Goal: Task Accomplishment & Management: Complete application form

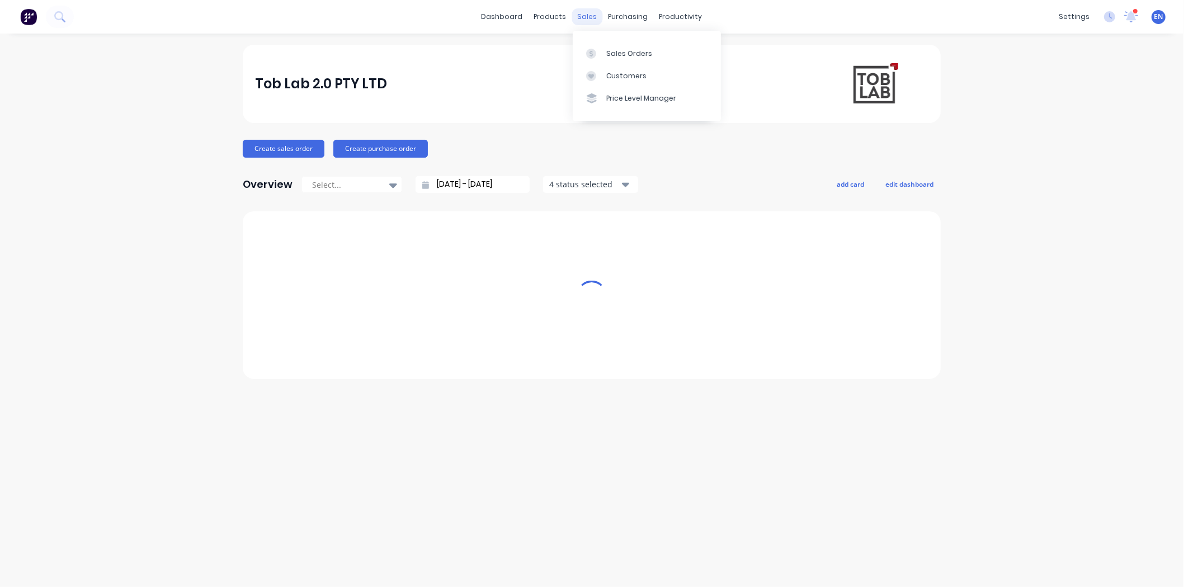
click at [583, 12] on div "sales" at bounding box center [587, 16] width 31 height 17
click at [613, 49] on div "Sales Orders" at bounding box center [629, 54] width 46 height 10
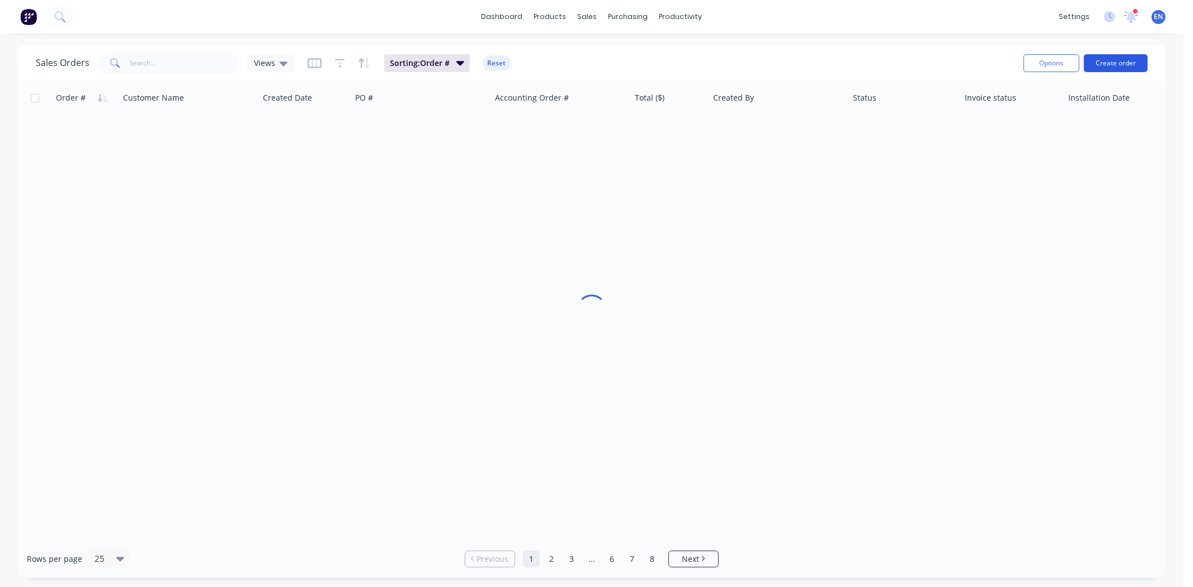
click at [1133, 65] on button "Create order" at bounding box center [1116, 63] width 64 height 18
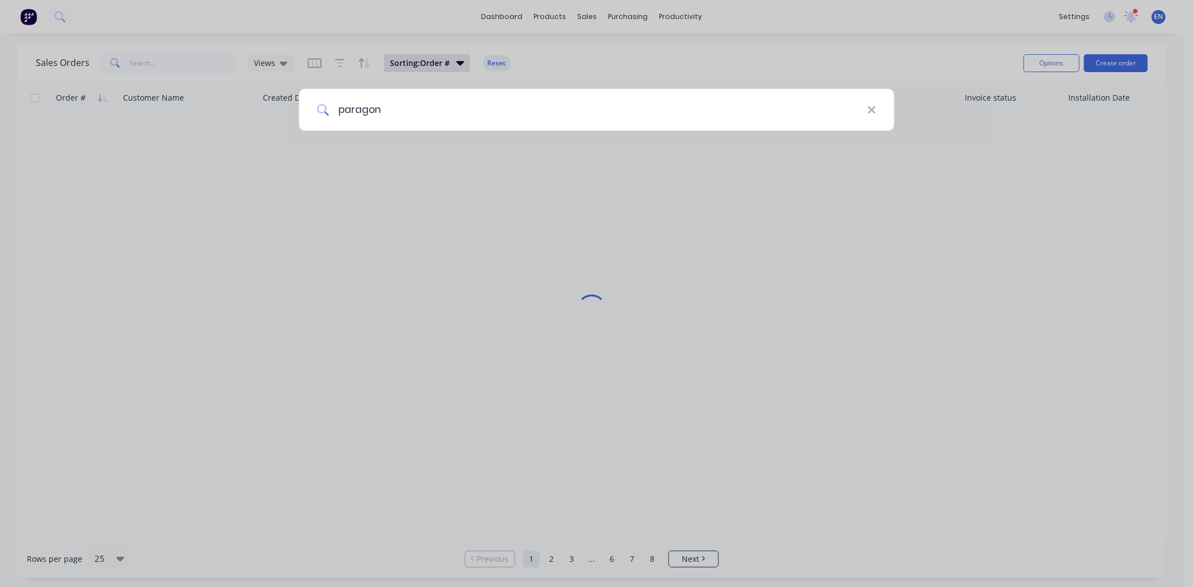
type input "paragon"
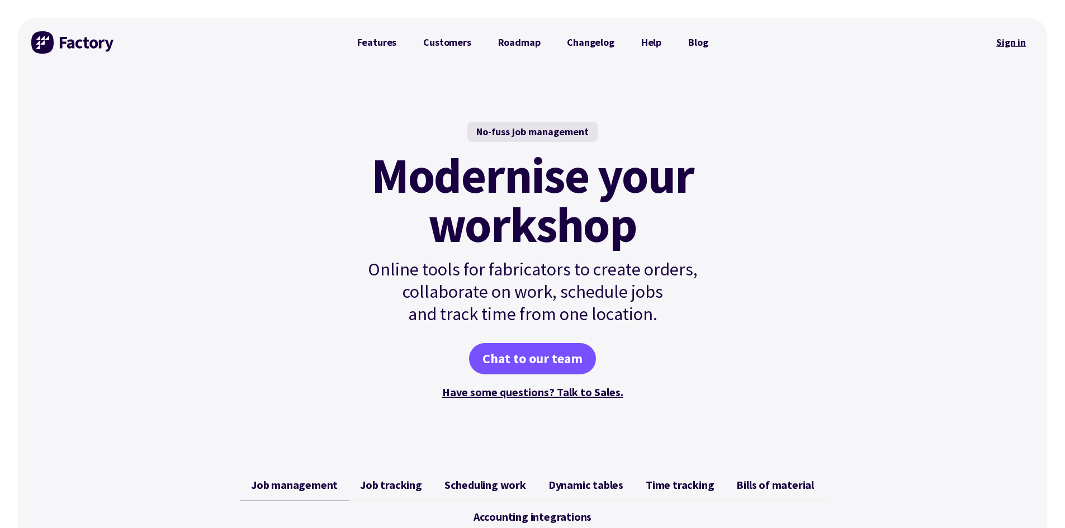
drag, startPoint x: 1029, startPoint y: 41, endPoint x: 1023, endPoint y: 41, distance: 6.2
click at [1029, 41] on link "Sign in" at bounding box center [1011, 43] width 45 height 26
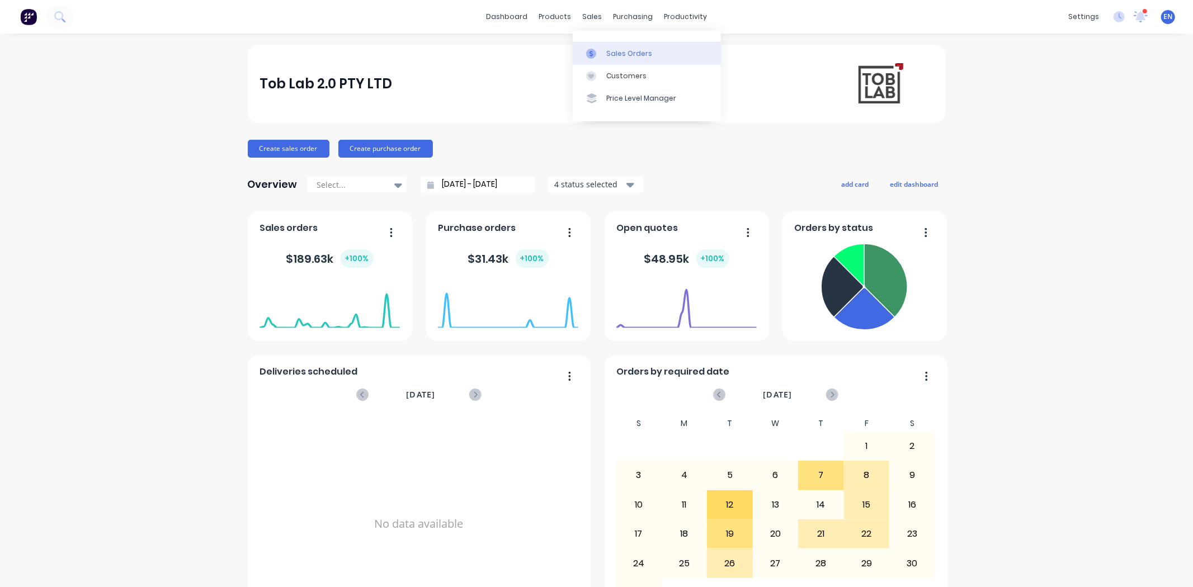
click at [607, 55] on div "Sales Orders" at bounding box center [629, 54] width 46 height 10
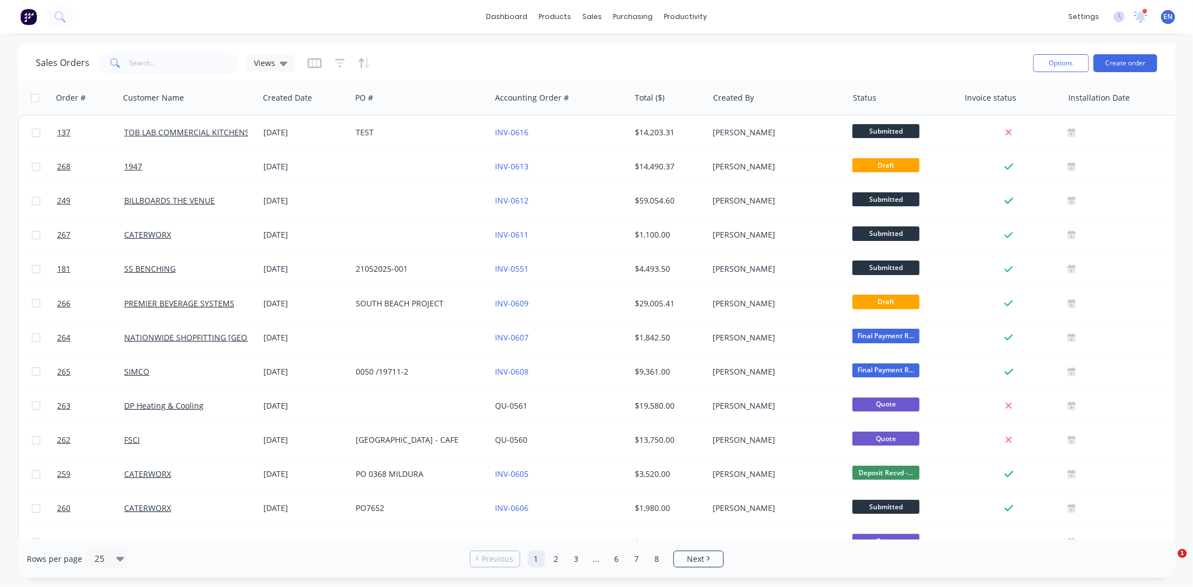
click at [1128, 51] on div "Options Create order" at bounding box center [1092, 62] width 129 height 27
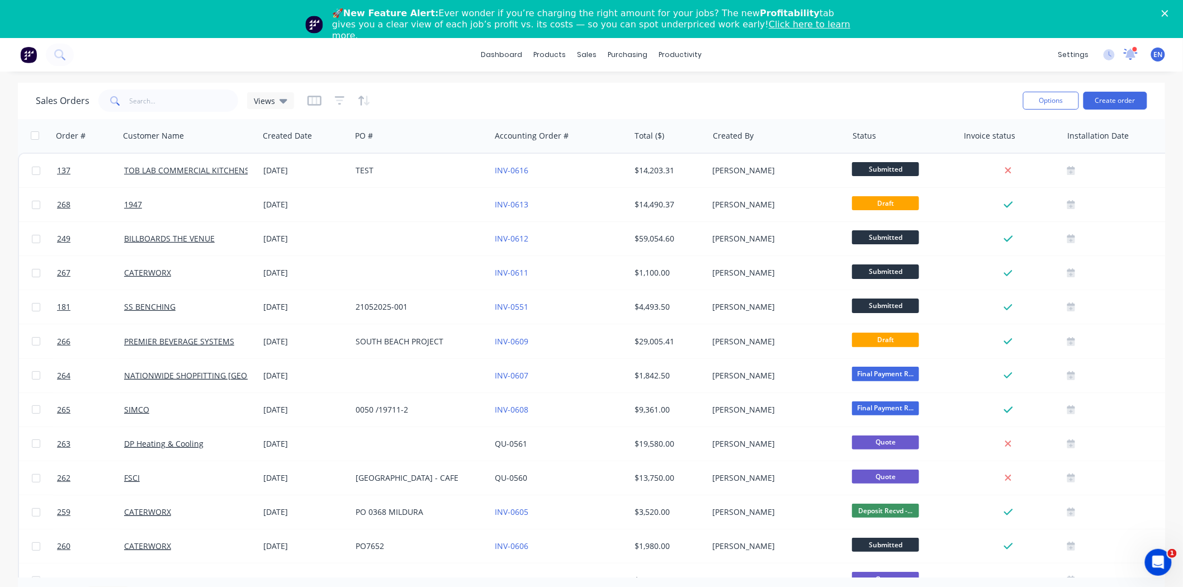
click at [1128, 58] on icon at bounding box center [1130, 55] width 15 height 12
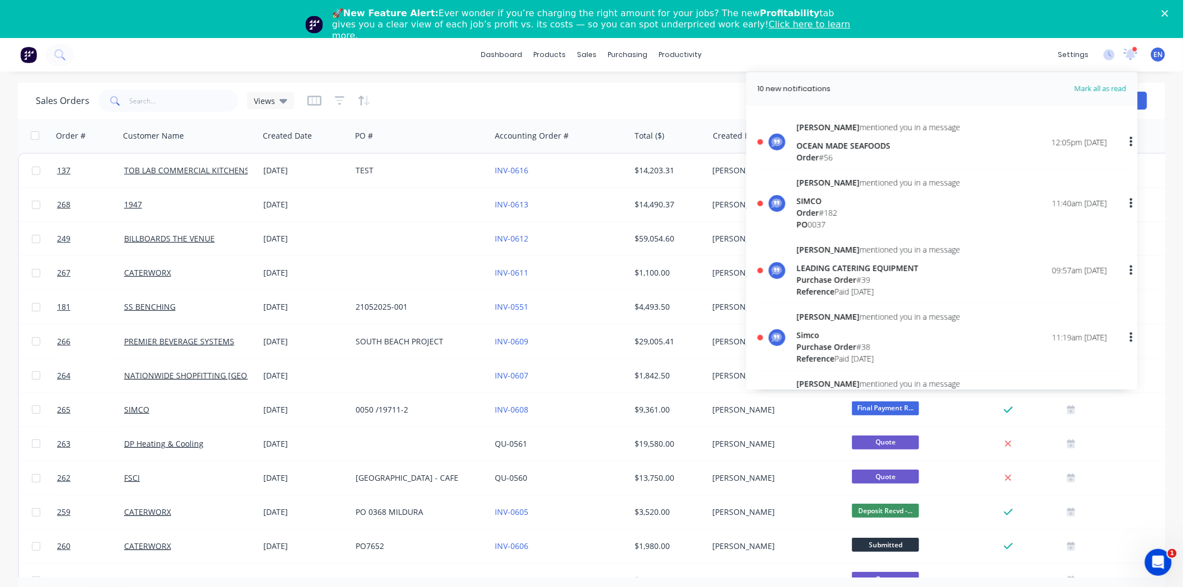
drag, startPoint x: 960, startPoint y: 36, endPoint x: 1077, endPoint y: 65, distance: 120.3
click at [960, 36] on div "🚀 New Feature Alert: Ever wonder if you’re charging the right amount for your j…" at bounding box center [591, 19] width 1183 height 38
click at [1150, 96] on div "Sales Orders Views Options Create order" at bounding box center [591, 101] width 1147 height 36
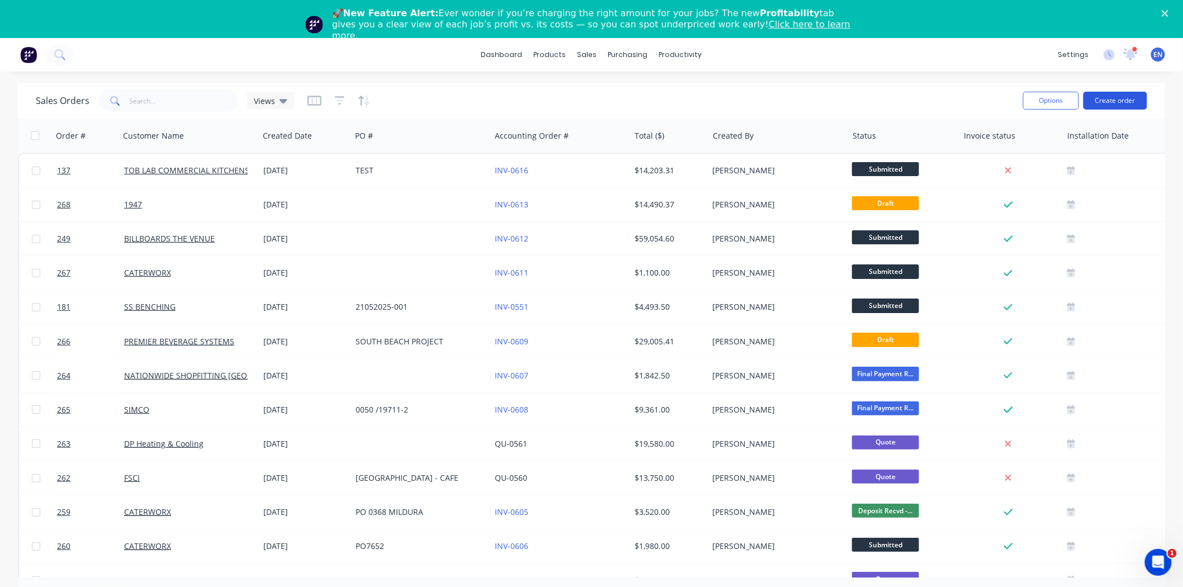
click at [1138, 98] on button "Create order" at bounding box center [1116, 101] width 64 height 18
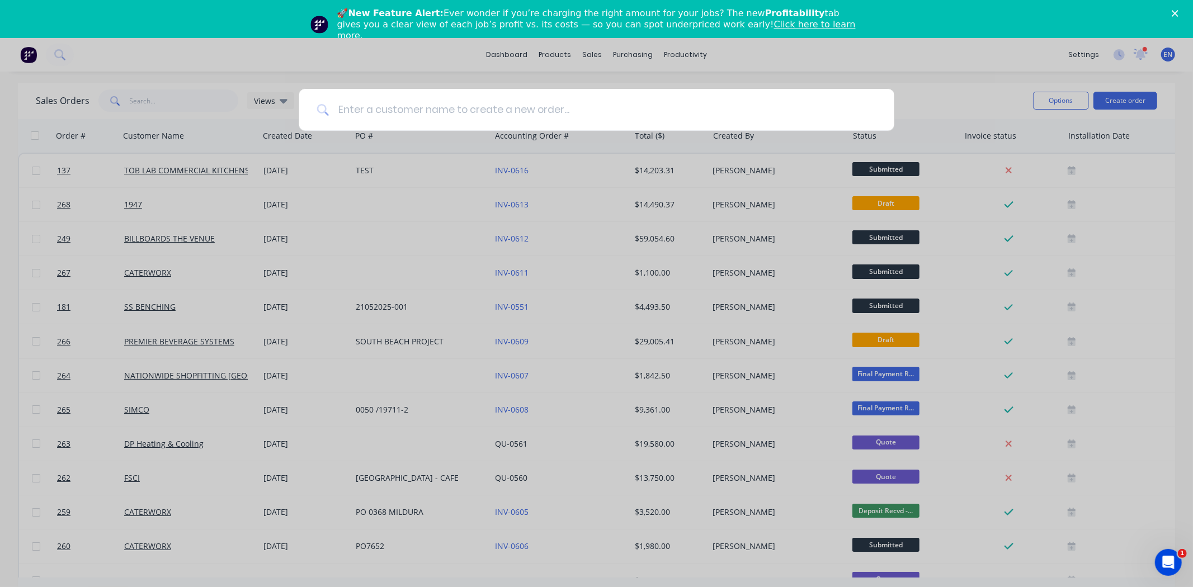
click at [570, 118] on input at bounding box center [602, 110] width 547 height 42
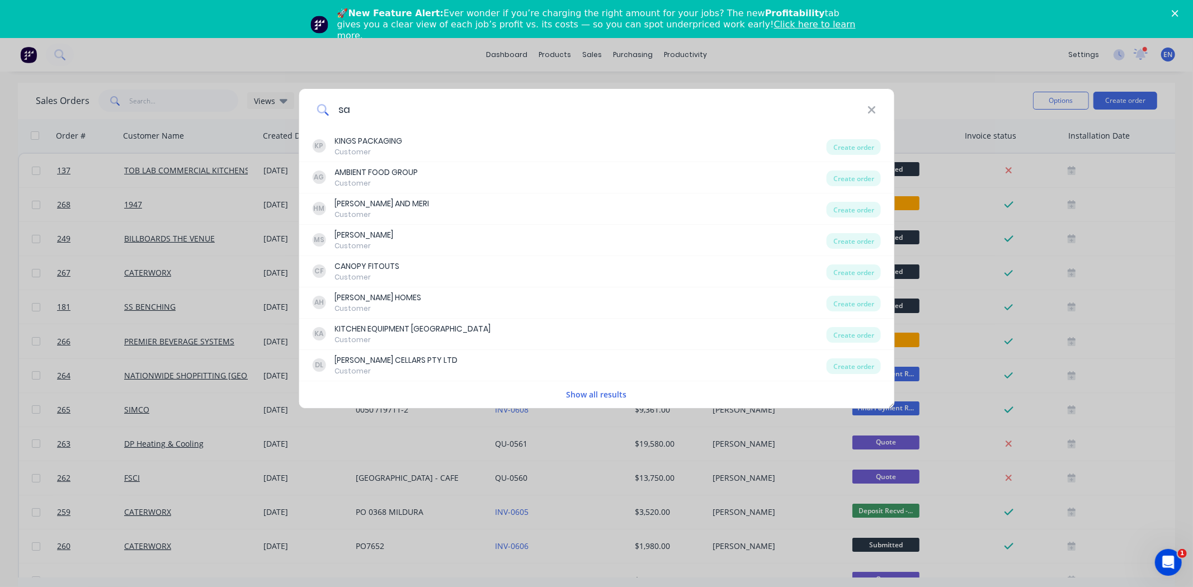
type input "s"
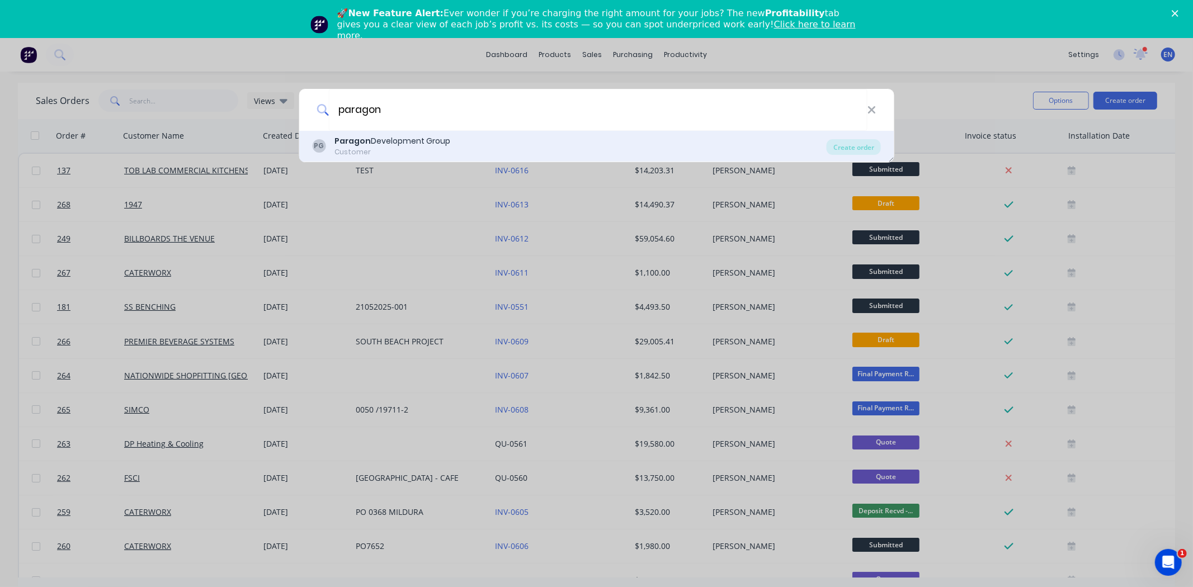
type input "paragon"
click at [506, 138] on div "PG Paragon Development Group Customer" at bounding box center [569, 146] width 514 height 22
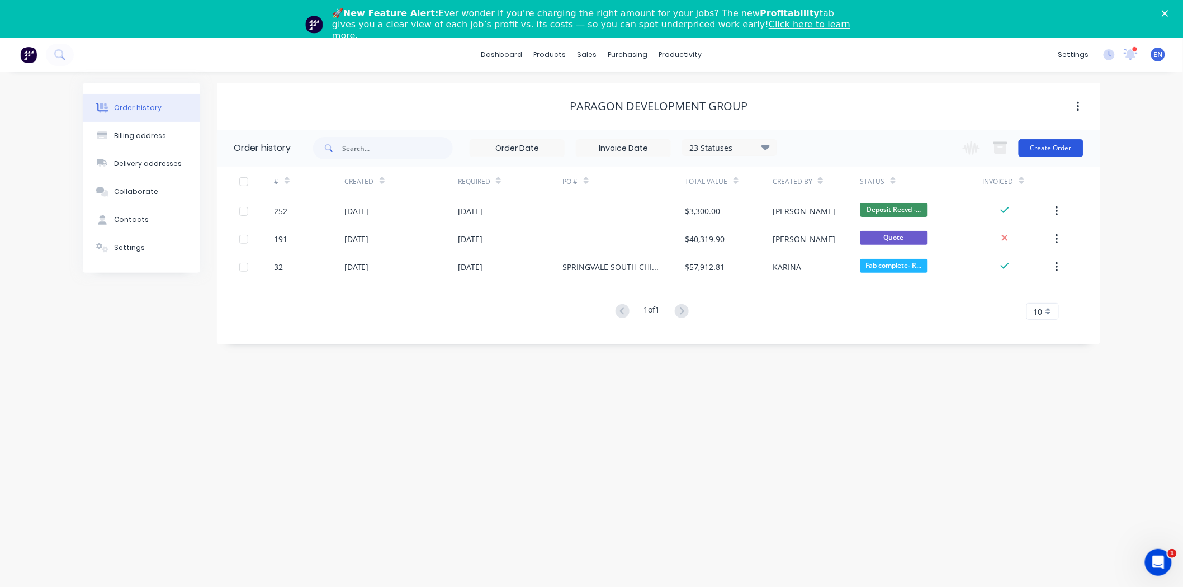
click at [1052, 155] on button "Create Order" at bounding box center [1051, 148] width 65 height 18
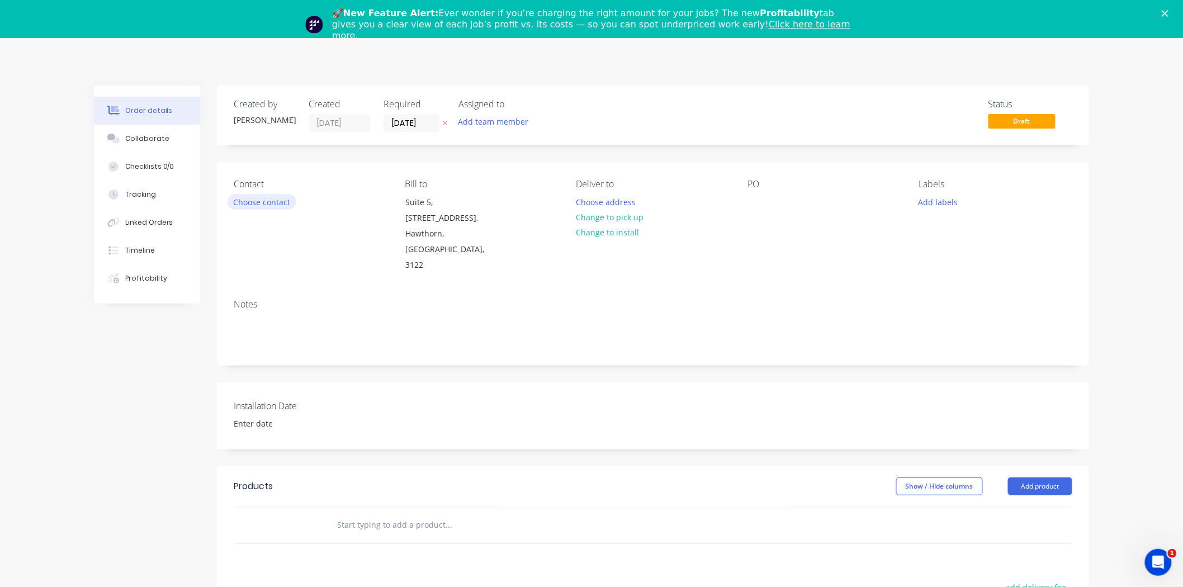
click at [256, 204] on button "Choose contact" at bounding box center [262, 201] width 69 height 15
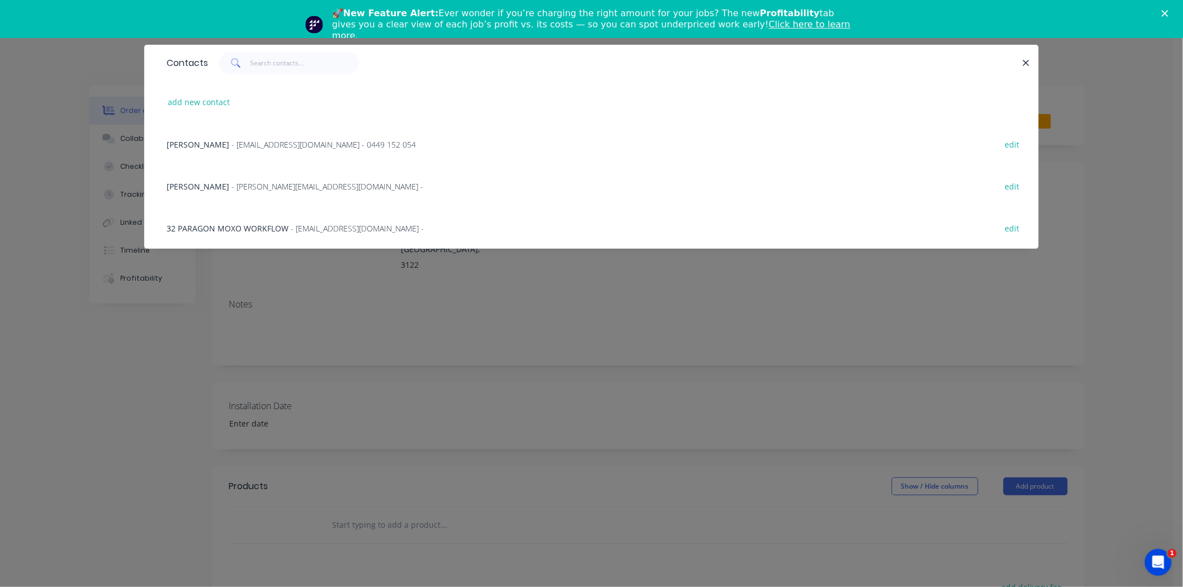
click at [1089, 153] on div "Contacts add new contact Ilhan Ilhan - ilhan@paragondg.com.au - 0449 152 054 ed…" at bounding box center [591, 293] width 1183 height 587
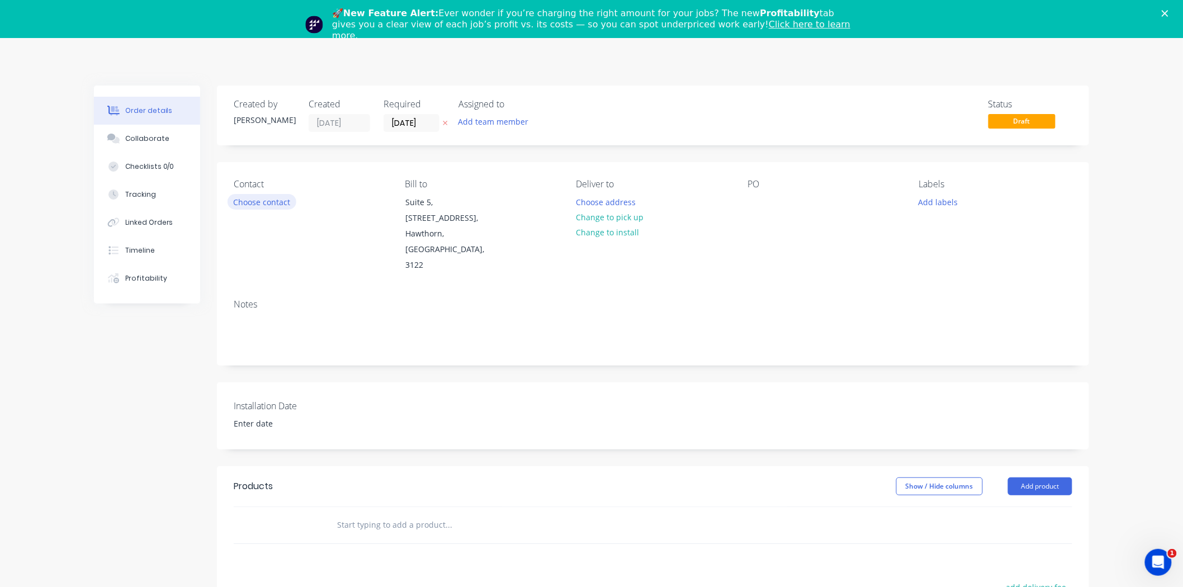
click at [275, 204] on button "Choose contact" at bounding box center [262, 201] width 69 height 15
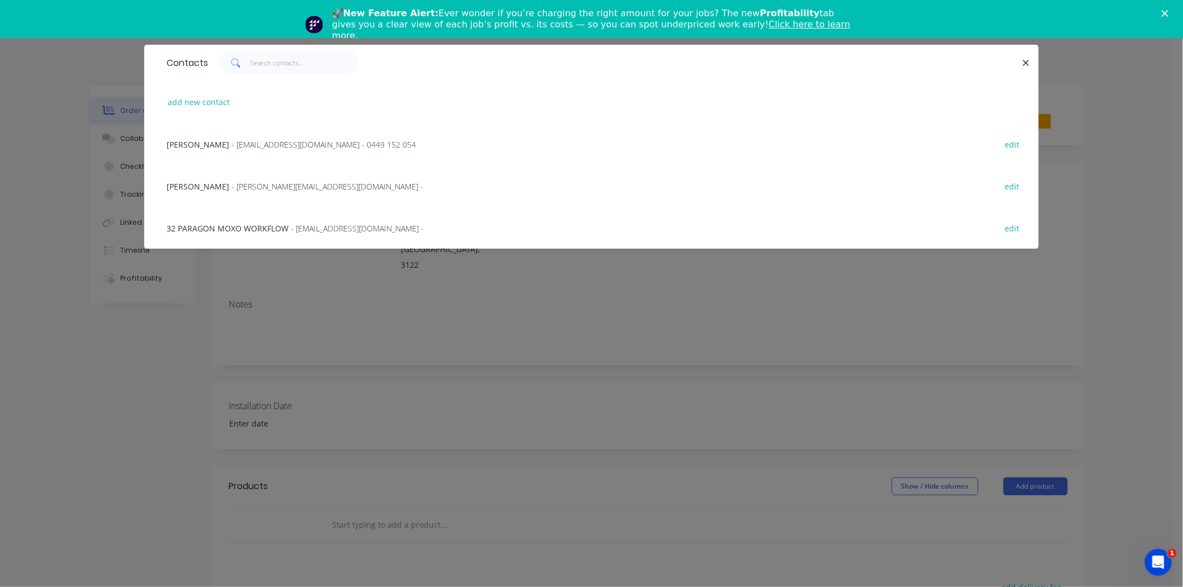
click at [1132, 245] on div "Contacts add new contact Ilhan Ilhan - ilhan@paragondg.com.au - 0449 152 054 ed…" at bounding box center [591, 293] width 1183 height 587
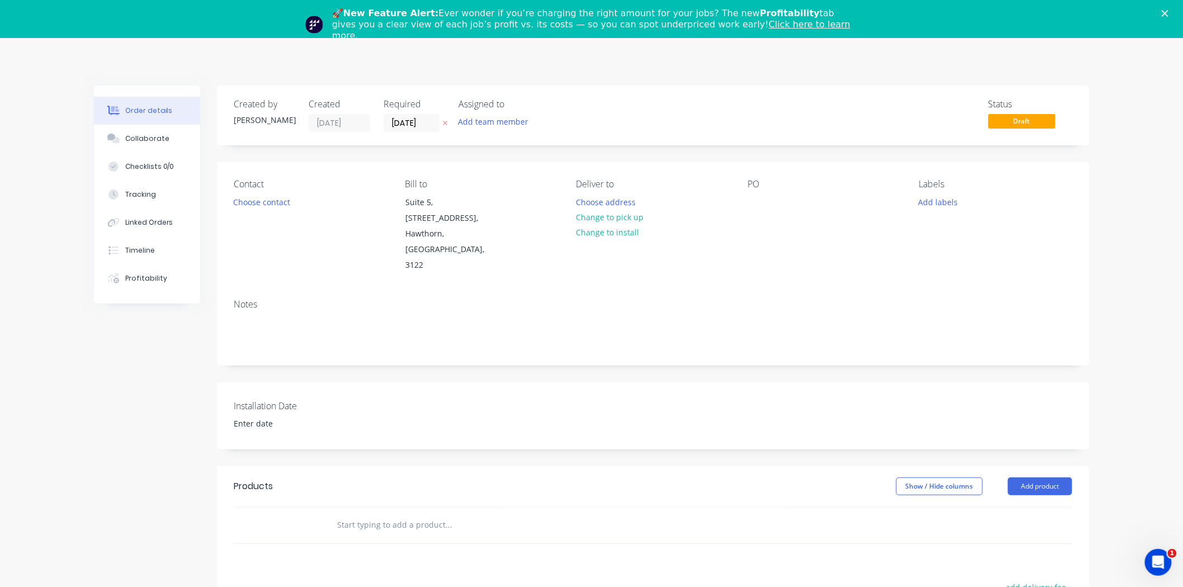
click at [348, 514] on input "text" at bounding box center [449, 525] width 224 height 22
type input "c"
click at [602, 208] on button "Choose address" at bounding box center [606, 201] width 72 height 15
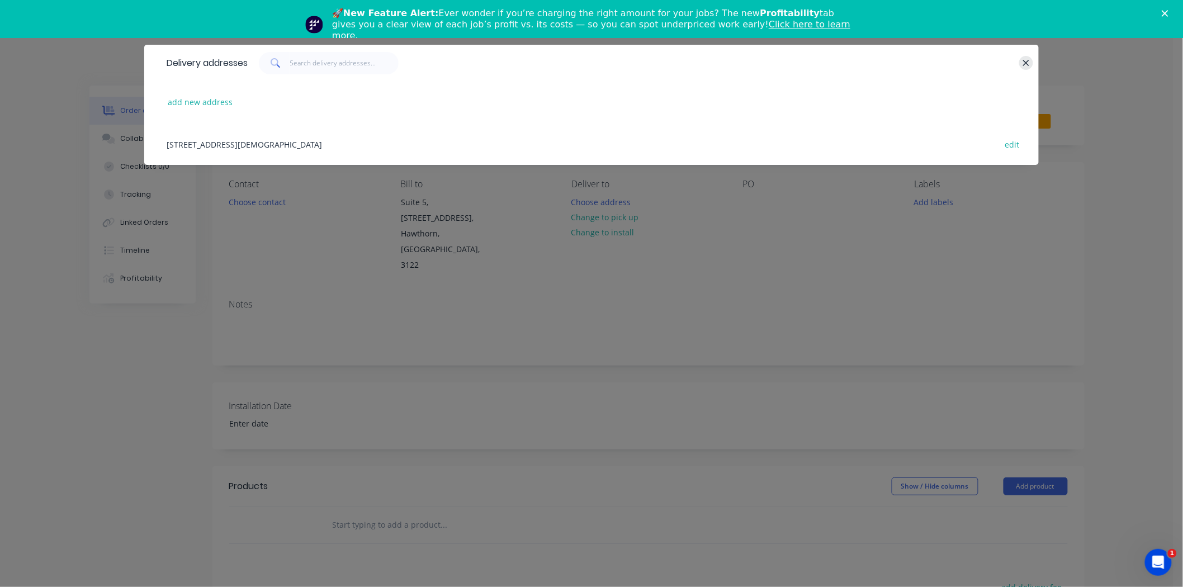
click at [1025, 58] on icon "button" at bounding box center [1026, 63] width 7 height 10
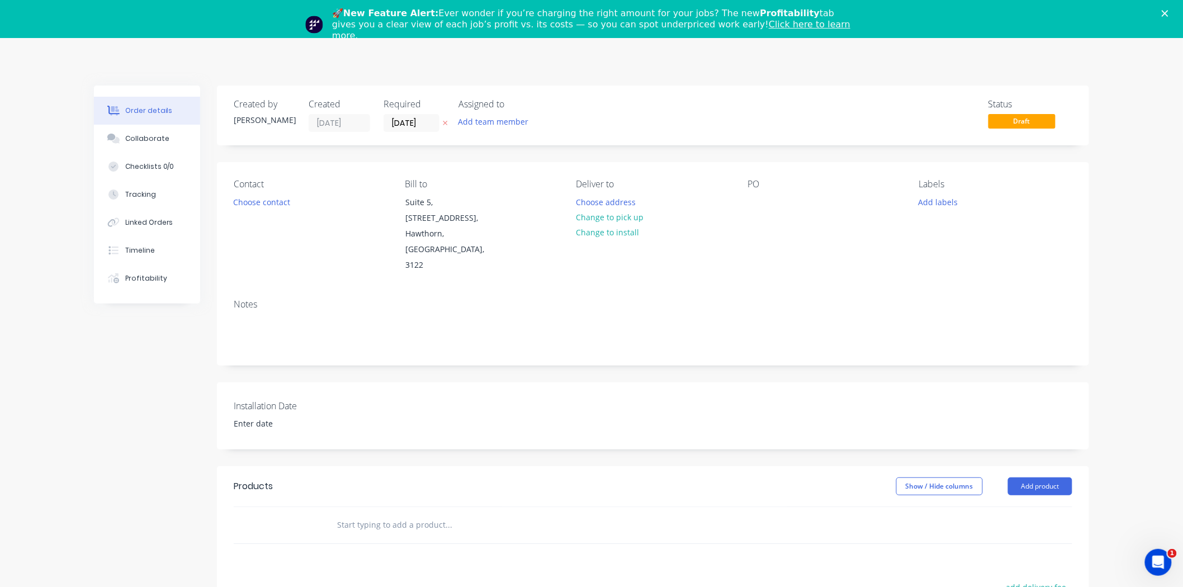
click at [358, 514] on input "text" at bounding box center [449, 525] width 224 height 22
type input "custom stainless"
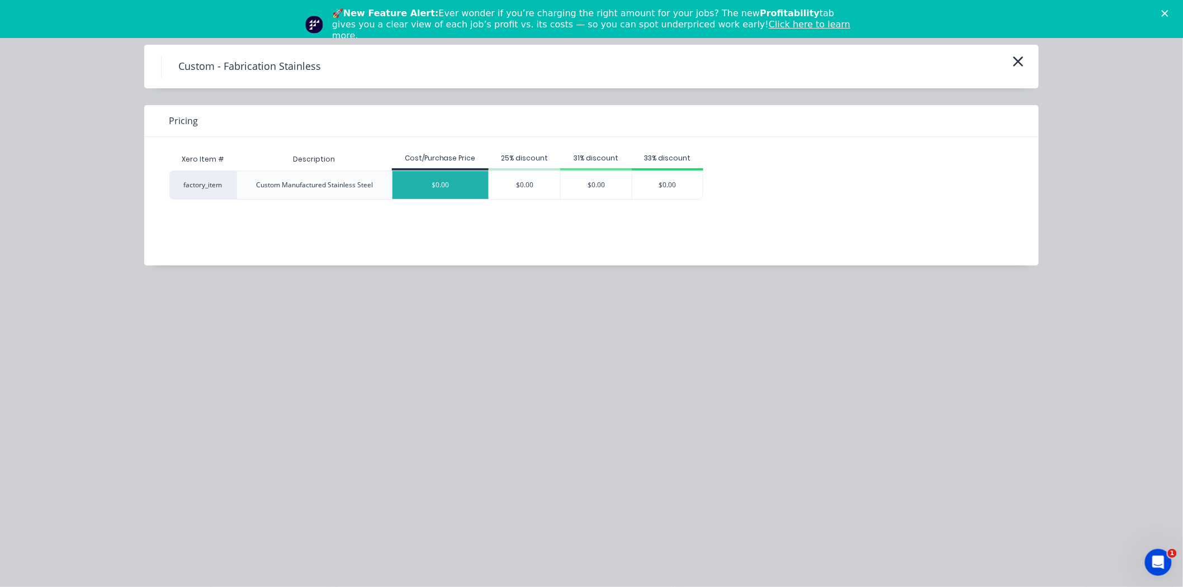
click at [443, 185] on div "$0.00" at bounding box center [440, 185] width 97 height 28
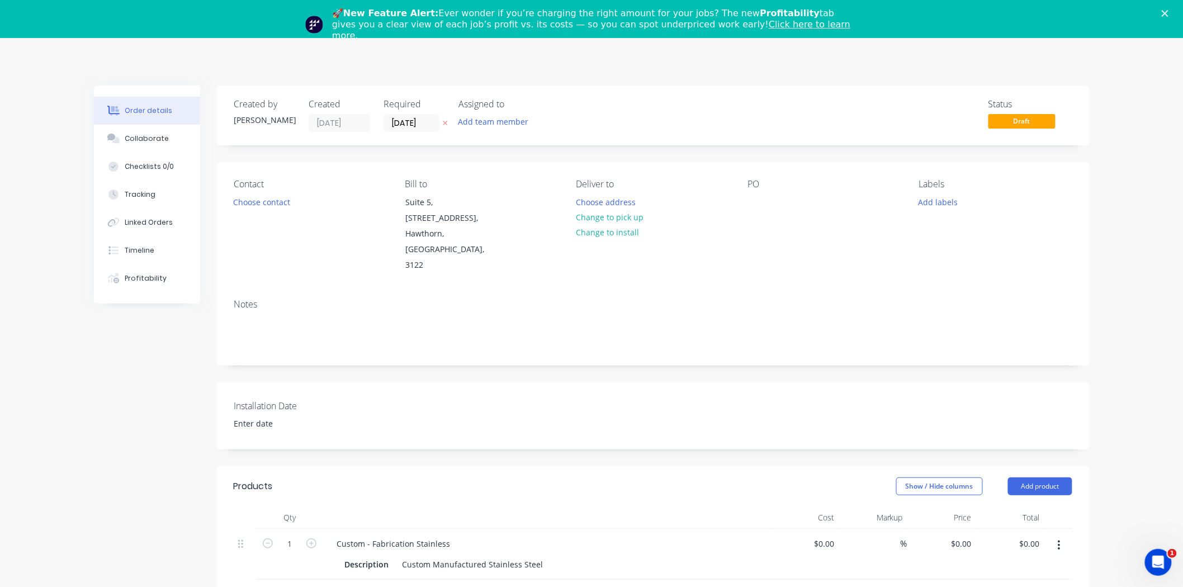
scroll to position [124, 0]
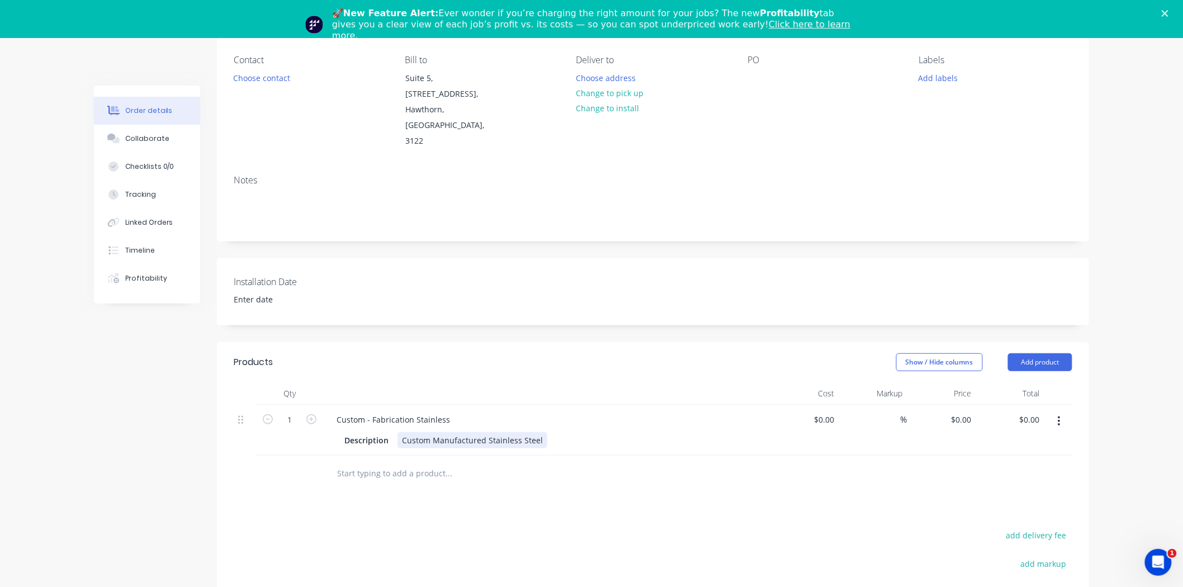
click at [537, 432] on div "Custom Manufactured Stainless Steel" at bounding box center [473, 440] width 150 height 16
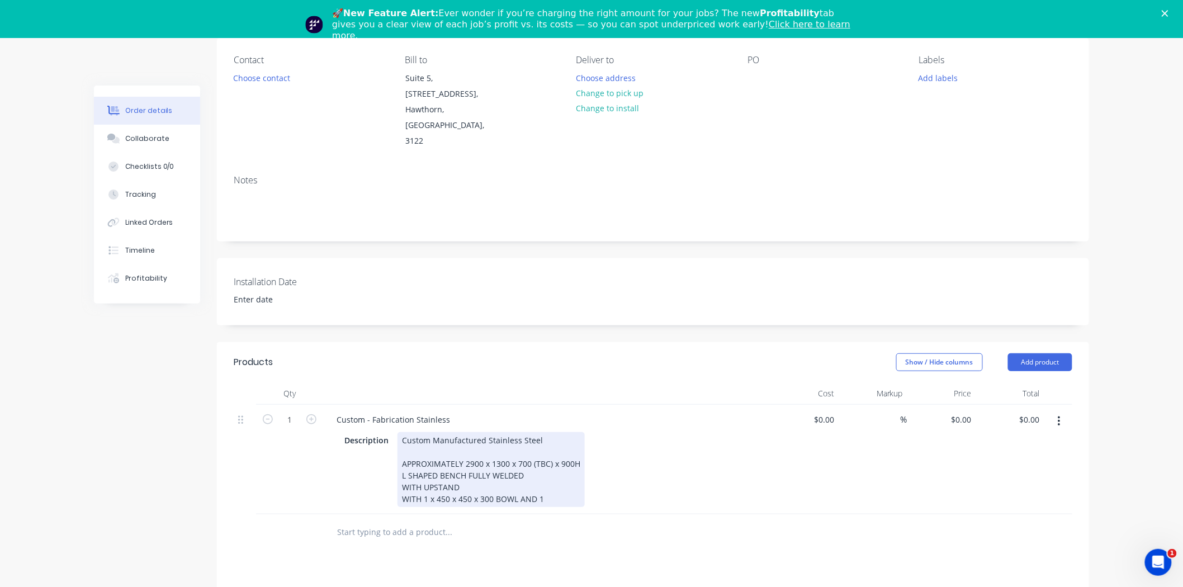
click at [545, 453] on div "Custom Manufactured Stainless Steel APPROXIMATELY 2900 x 1300 x 700 (TBC) x 900…" at bounding box center [491, 469] width 187 height 75
click at [565, 456] on div "Custom Manufactured Stainless Steel APPROXIMATELY 2900 x 1300 x 700 (TBC) x 900…" at bounding box center [491, 469] width 187 height 75
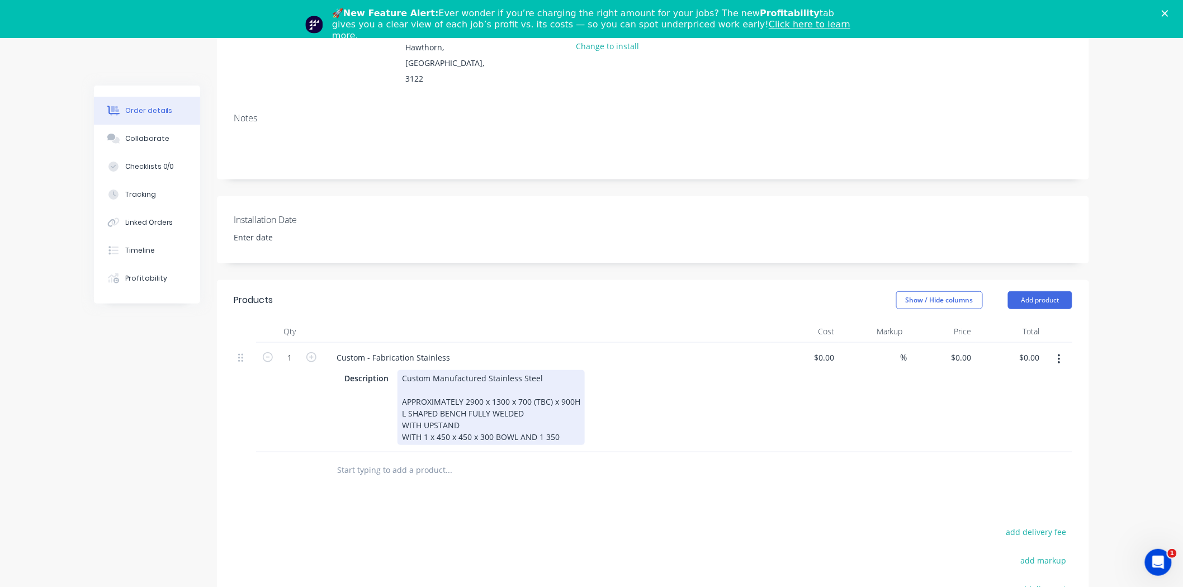
scroll to position [248, 0]
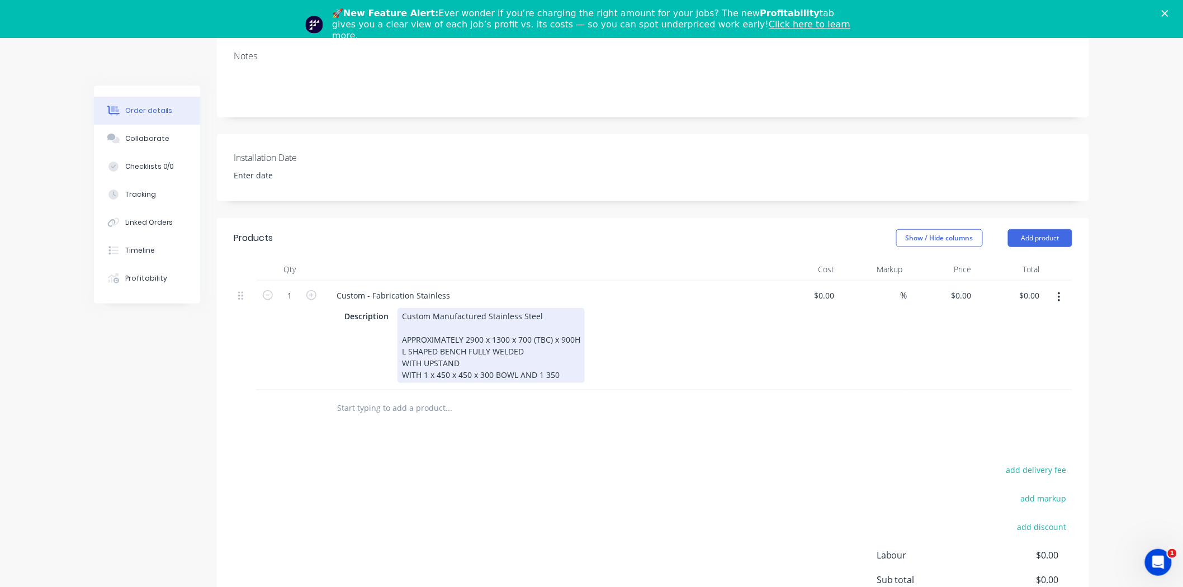
click at [529, 311] on div "Custom Manufactured Stainless Steel APPROXIMATELY 2900 x 1300 x 700 (TBC) x 900…" at bounding box center [491, 345] width 187 height 75
click at [471, 320] on div "Custom Manufactured Stainless Steel APPROXIMATELY 2900 x 1300 x 700 (TBC) x 900…" at bounding box center [491, 345] width 187 height 75
click at [557, 330] on div "Custom Manufactured Stainless Steel APPROXIMATELY 2900 x 1300 x 700 (TBC) x 900…" at bounding box center [491, 345] width 187 height 75
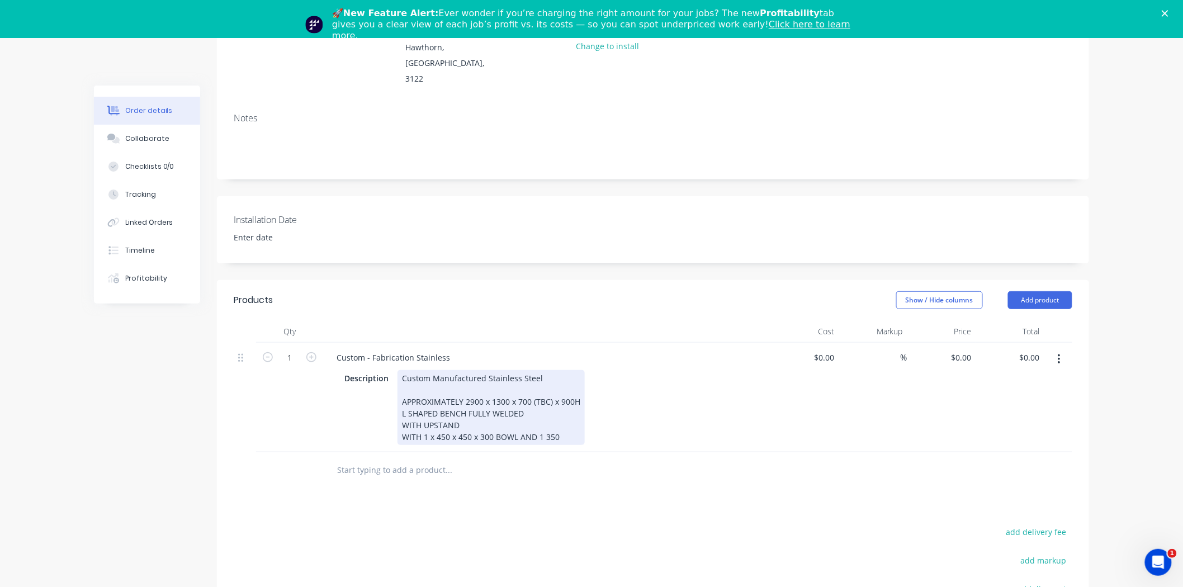
scroll to position [0, 0]
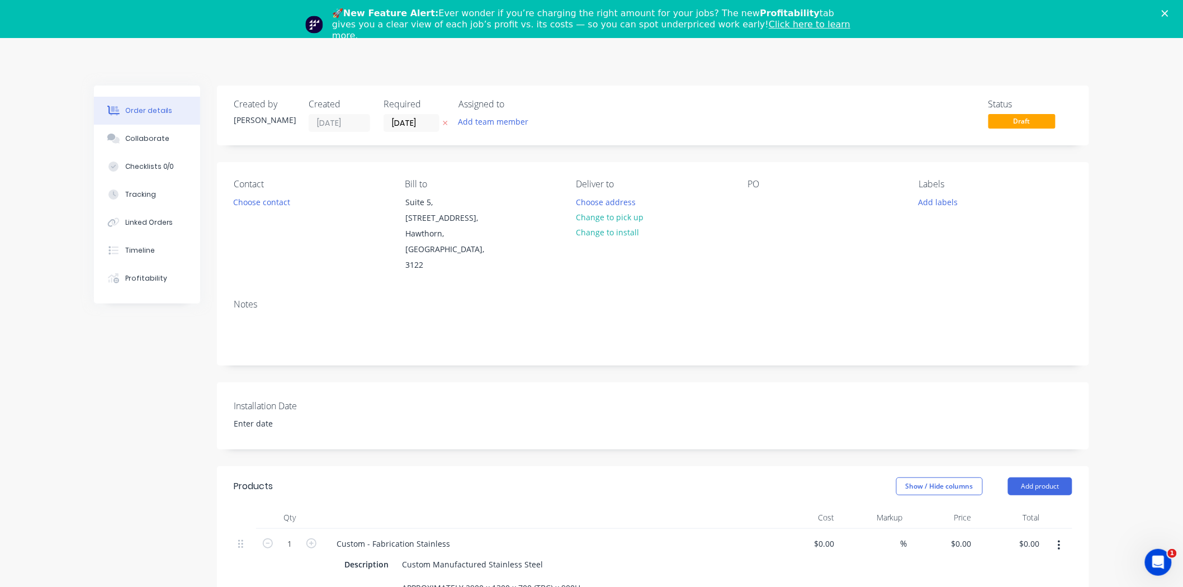
click at [1169, 10] on icon "Close" at bounding box center [1165, 13] width 7 height 7
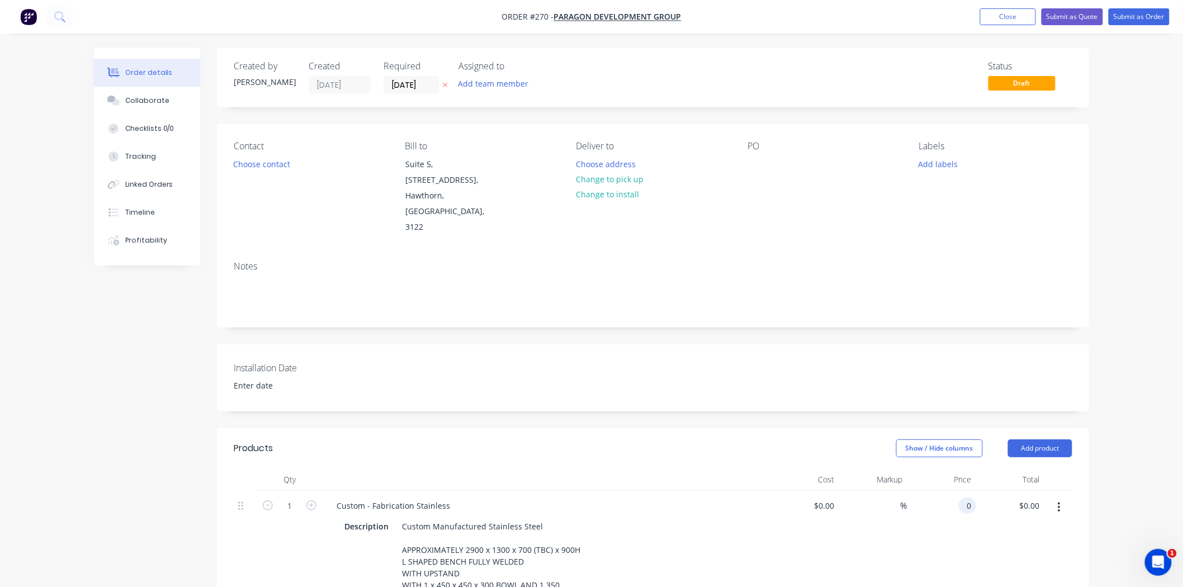
click at [954, 491] on div "0 0" at bounding box center [941, 546] width 69 height 110
type input "$0.00"
drag, startPoint x: 138, startPoint y: 73, endPoint x: 150, endPoint y: 72, distance: 11.8
click at [138, 73] on div "Order details" at bounding box center [149, 73] width 48 height 10
click at [1032, 8] on nav "Order #270 - Paragon Development Group Add product Close Submit as Quote Submit…" at bounding box center [591, 17] width 1183 height 34
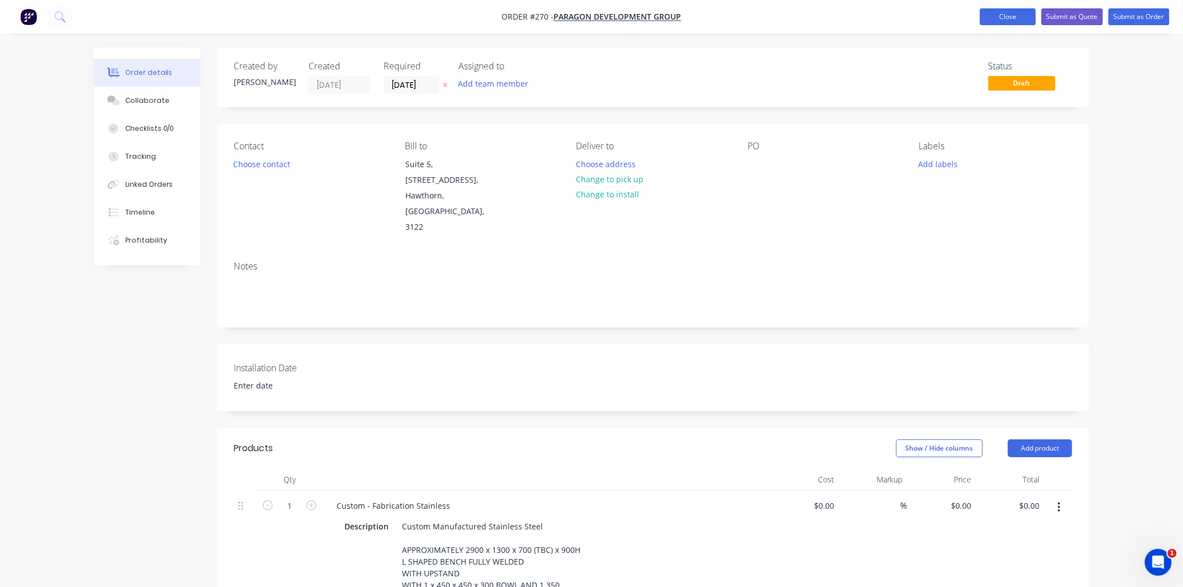
click at [1023, 15] on button "Close" at bounding box center [1008, 16] width 56 height 17
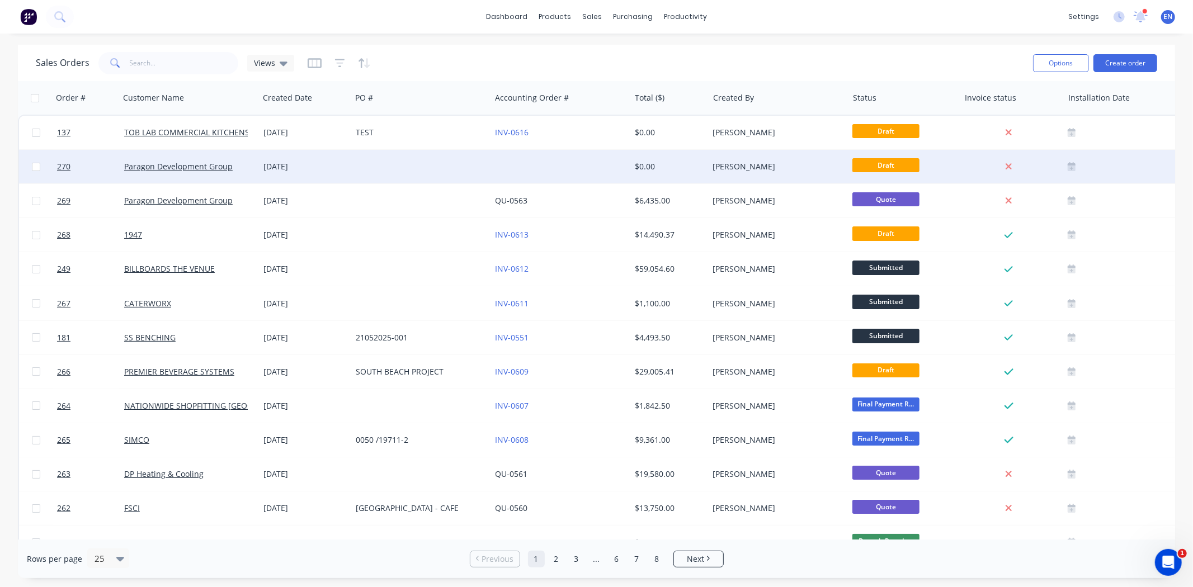
click at [772, 166] on div "Eddie Nasser" at bounding box center [775, 166] width 124 height 11
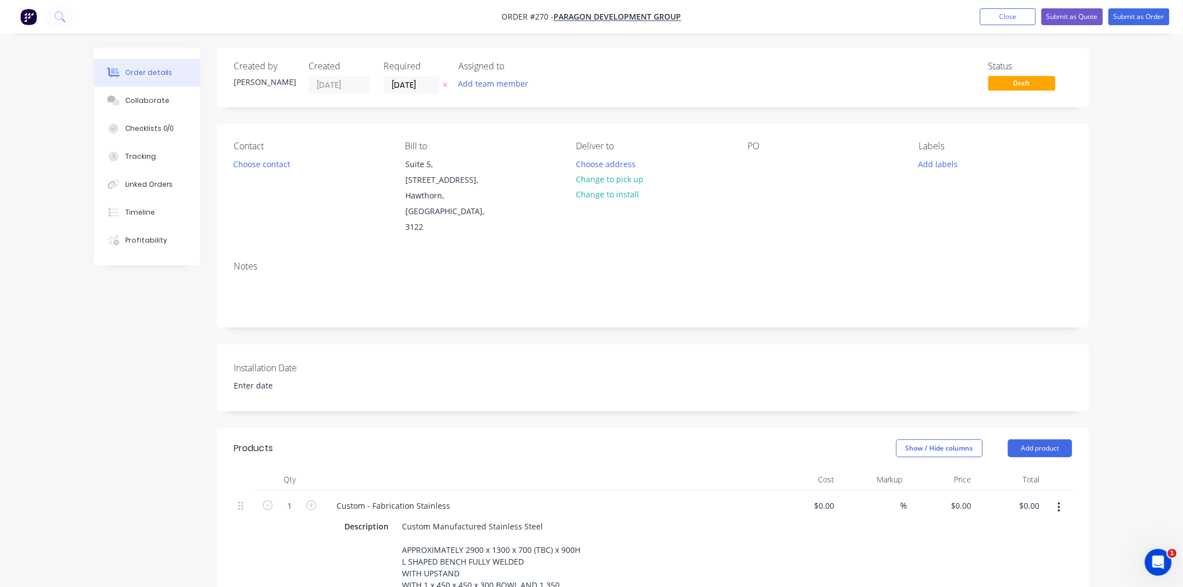
click at [1011, 29] on nav "Order #270 - Paragon Development Group Add product Close Submit as Quote Submit…" at bounding box center [591, 17] width 1183 height 34
click at [1009, 13] on button "Close" at bounding box center [1008, 16] width 56 height 17
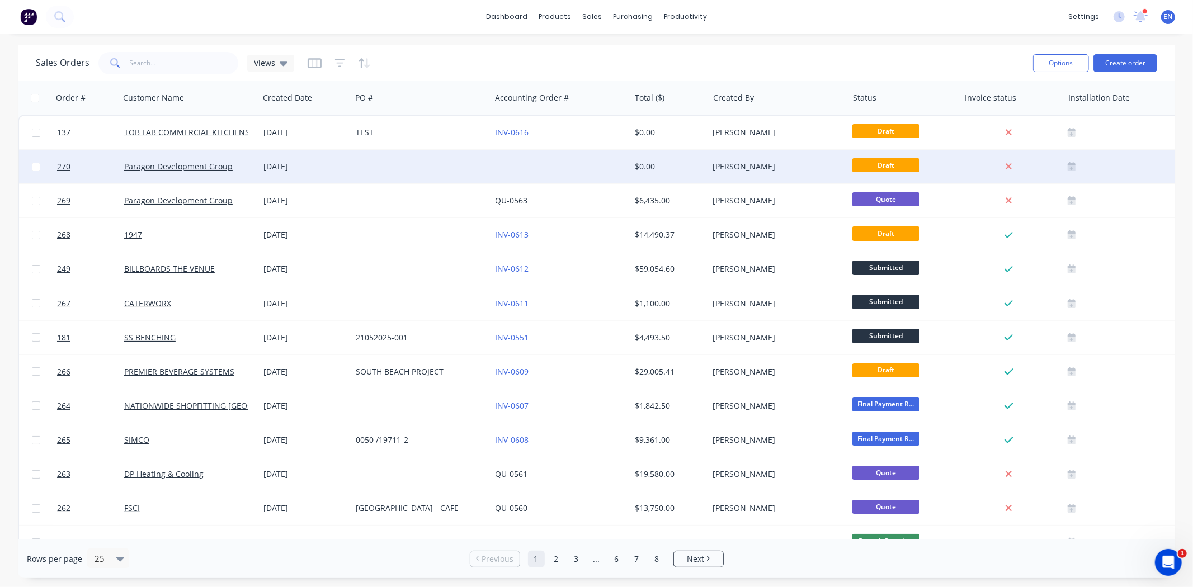
click at [37, 169] on input "checkbox" at bounding box center [36, 167] width 8 height 8
checkbox input "true"
click at [1067, 71] on button "Options" at bounding box center [1061, 63] width 56 height 18
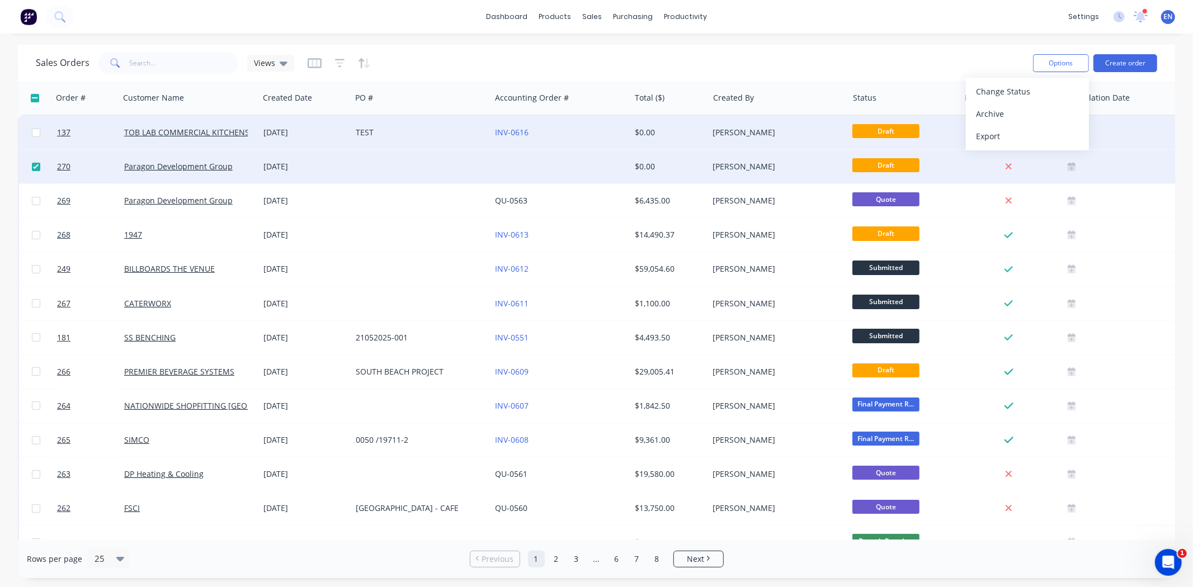
drag, startPoint x: 1016, startPoint y: 117, endPoint x: 942, endPoint y: 122, distance: 74.5
click at [1013, 118] on div "Archive" at bounding box center [1027, 114] width 103 height 16
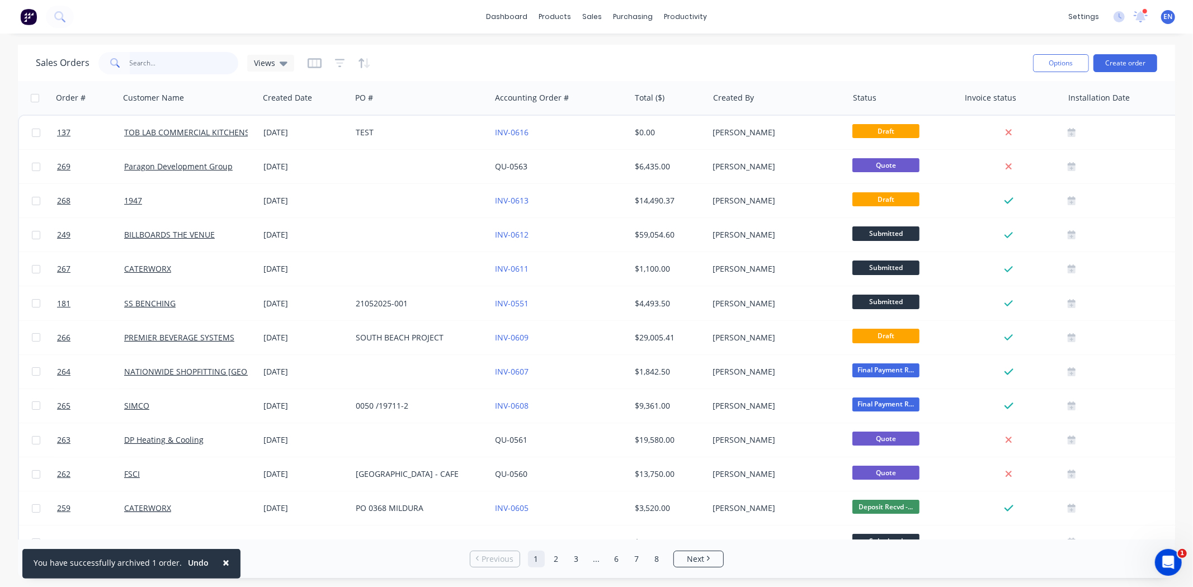
click at [193, 59] on input "text" at bounding box center [184, 63] width 109 height 22
type input "CARELLI"
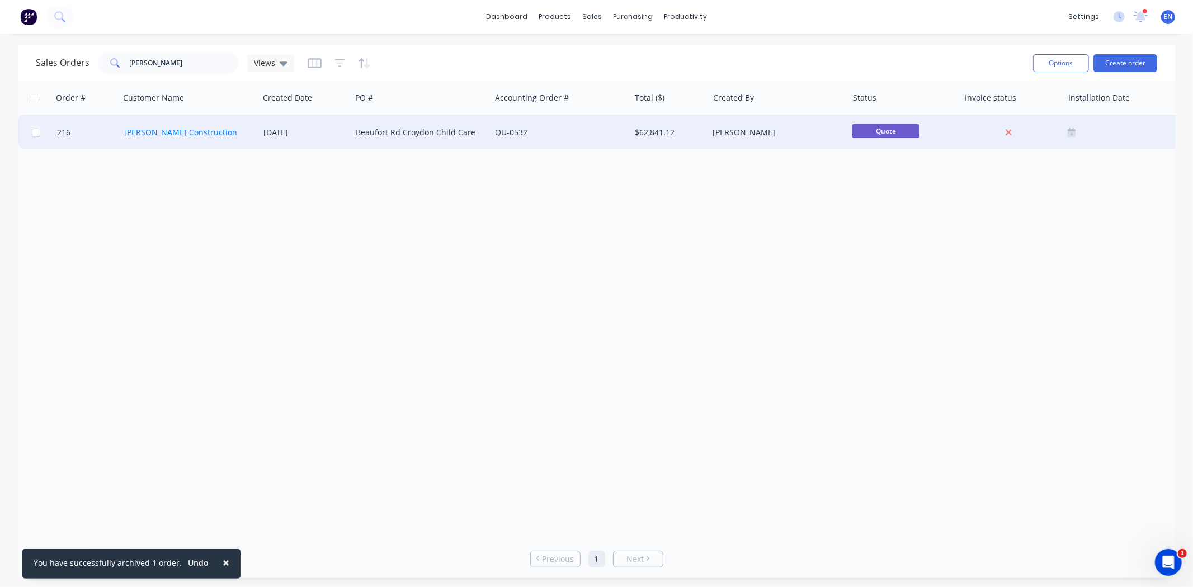
click at [165, 131] on link "Carelli Construction" at bounding box center [180, 132] width 113 height 11
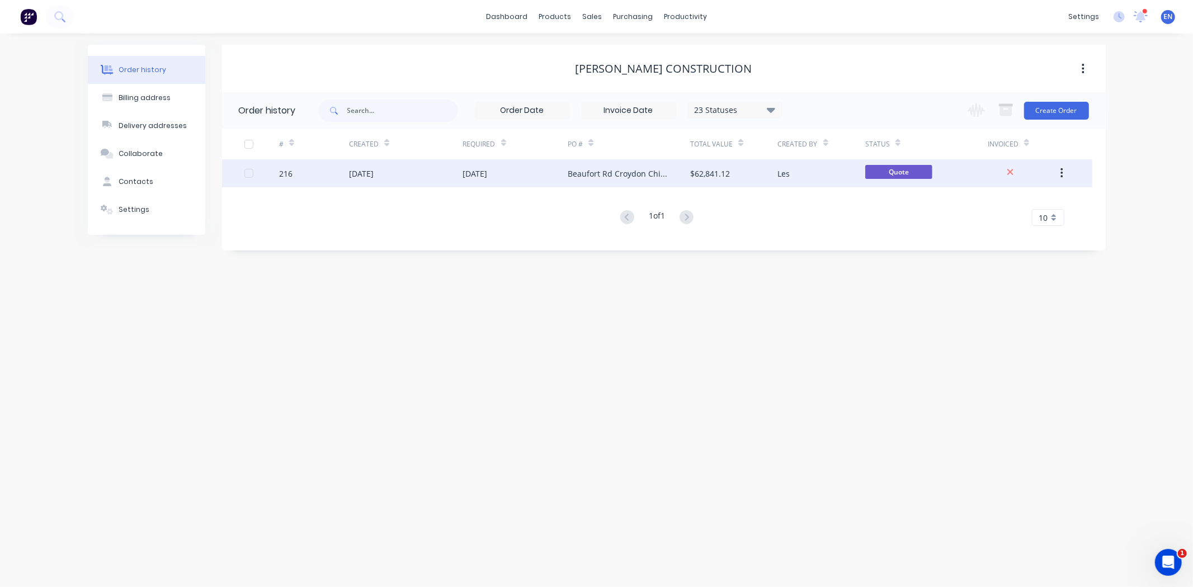
click at [470, 168] on div "25 Jun 2025" at bounding box center [475, 174] width 25 height 12
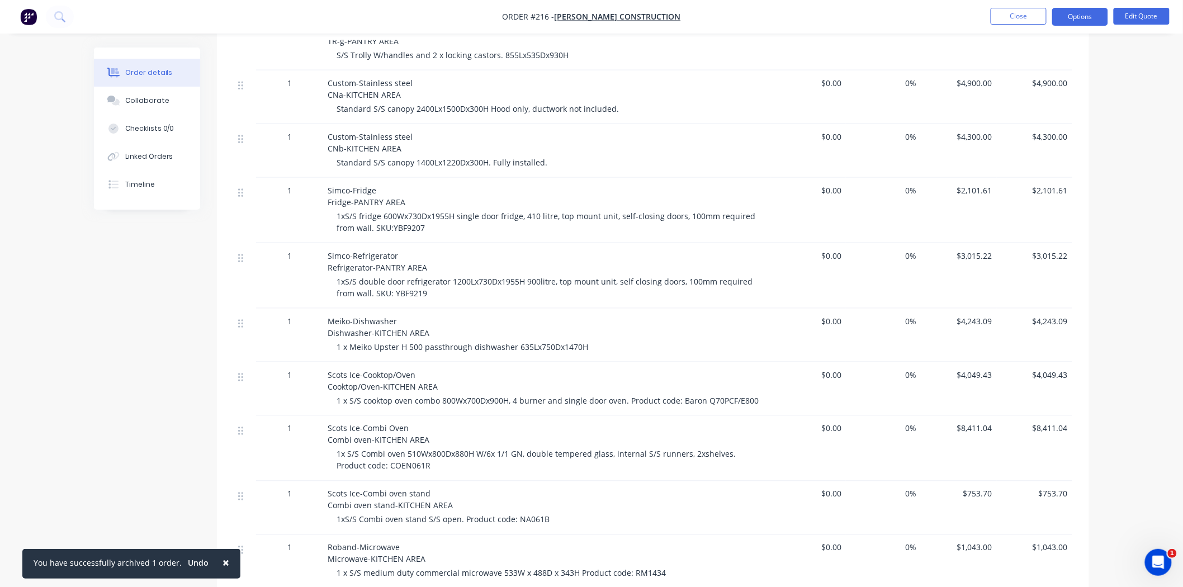
scroll to position [2174, 0]
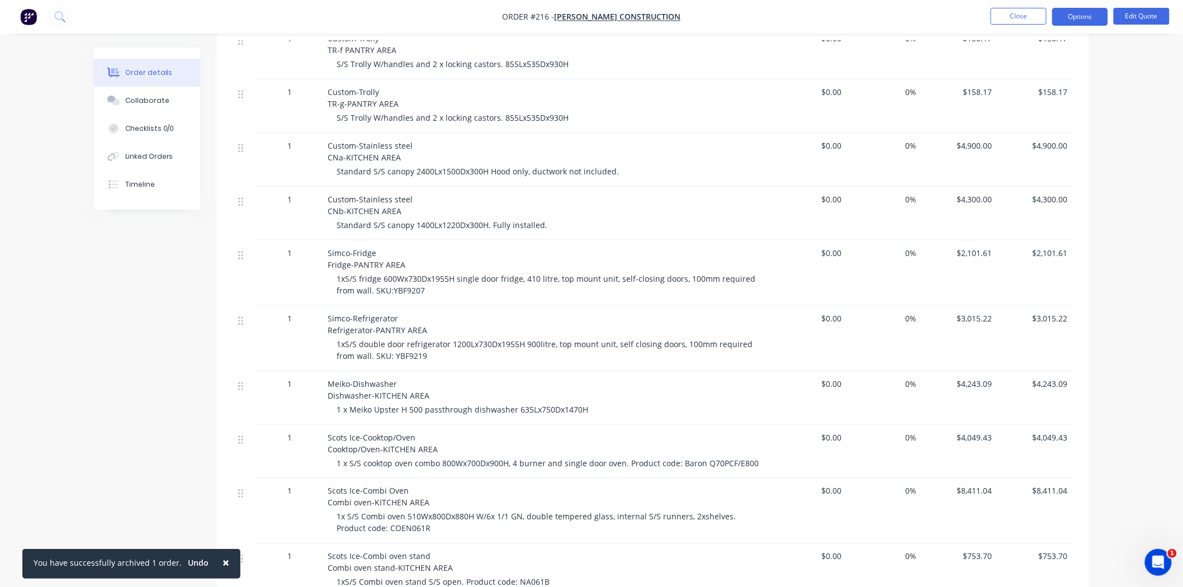
drag, startPoint x: 1087, startPoint y: 17, endPoint x: 1077, endPoint y: 30, distance: 16.3
click at [1086, 17] on button "Options" at bounding box center [1080, 17] width 56 height 18
click at [1137, 19] on button "Edit Quote" at bounding box center [1142, 16] width 56 height 17
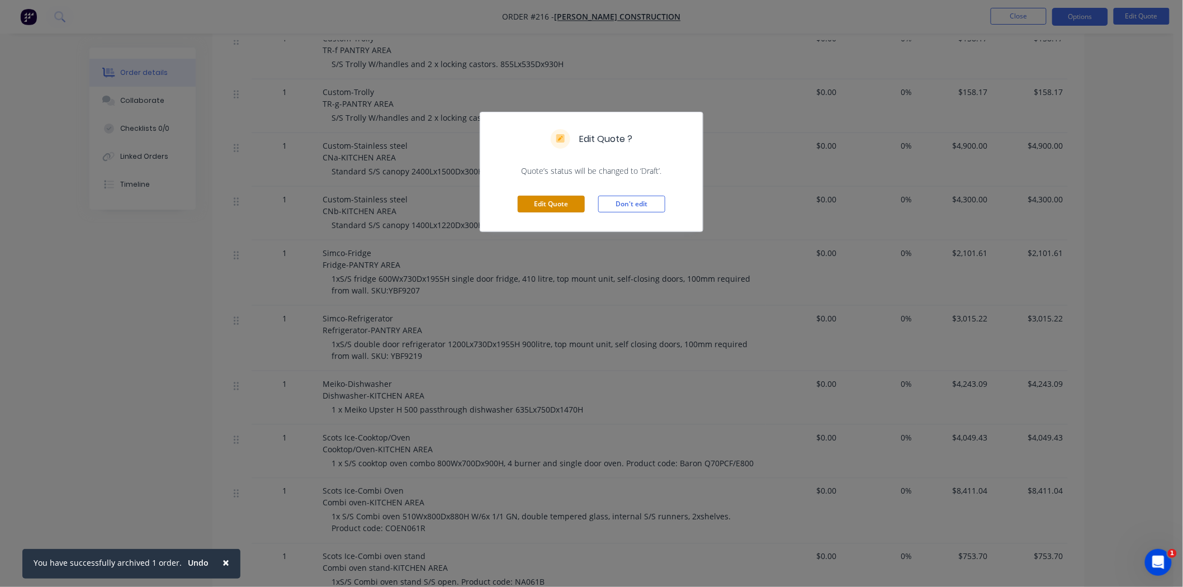
drag, startPoint x: 560, startPoint y: 205, endPoint x: 566, endPoint y: 202, distance: 7.1
click at [560, 204] on button "Edit Quote" at bounding box center [551, 204] width 67 height 17
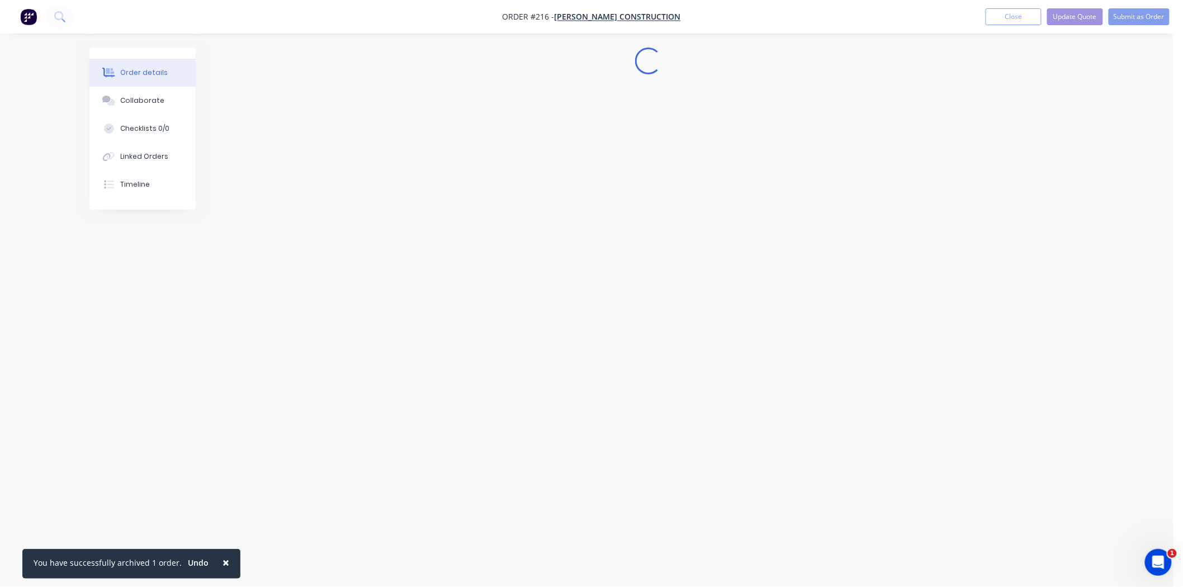
scroll to position [0, 0]
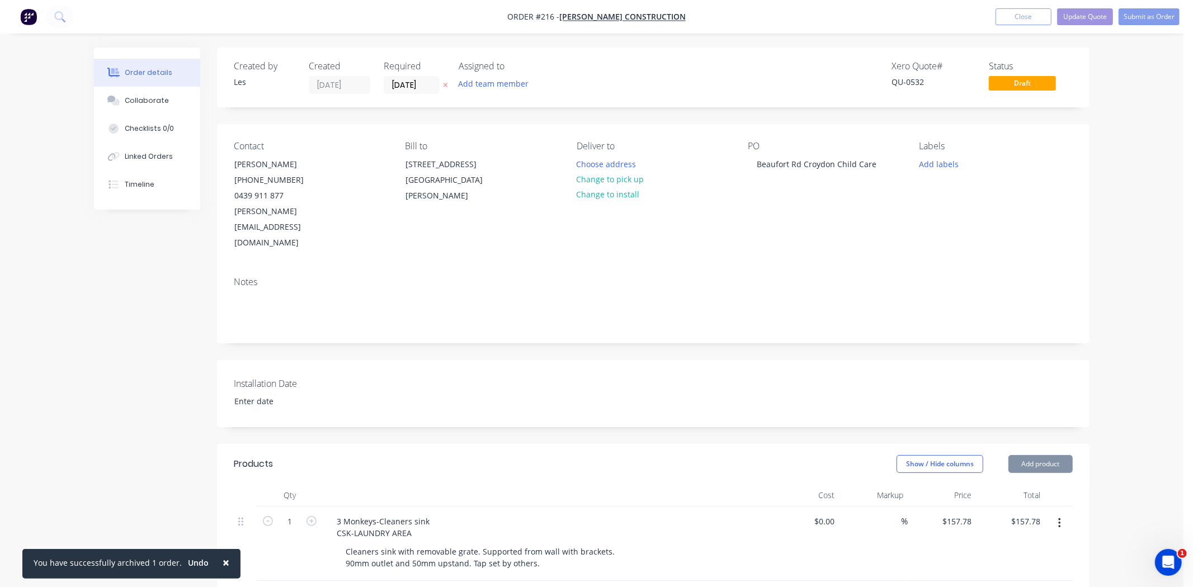
type input "$157.78"
type input "$104.22"
type input "$240.00"
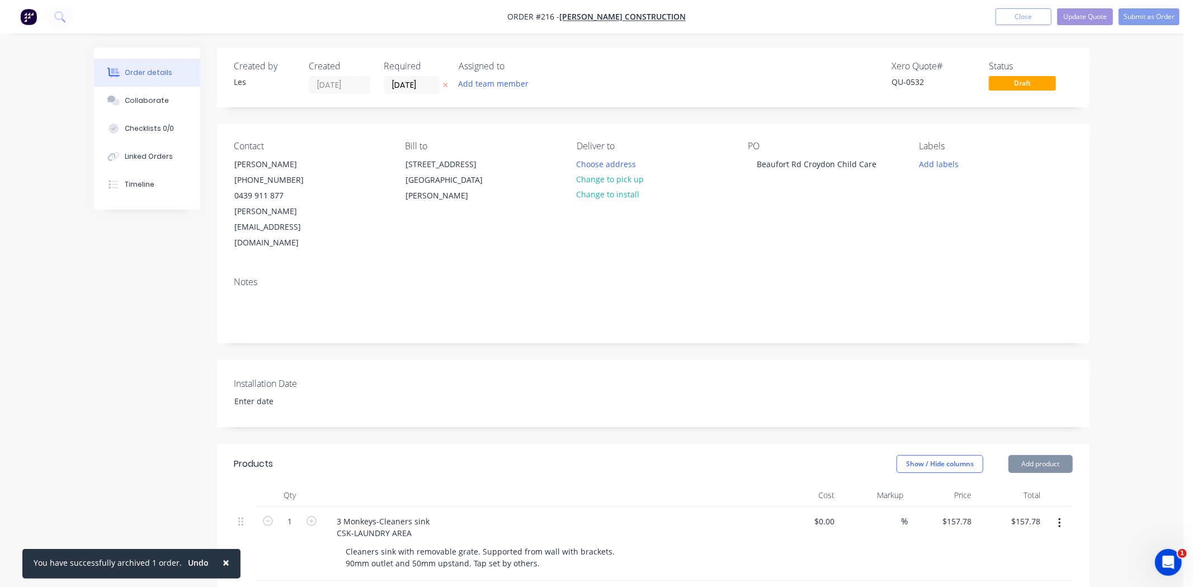
type input "$240.00"
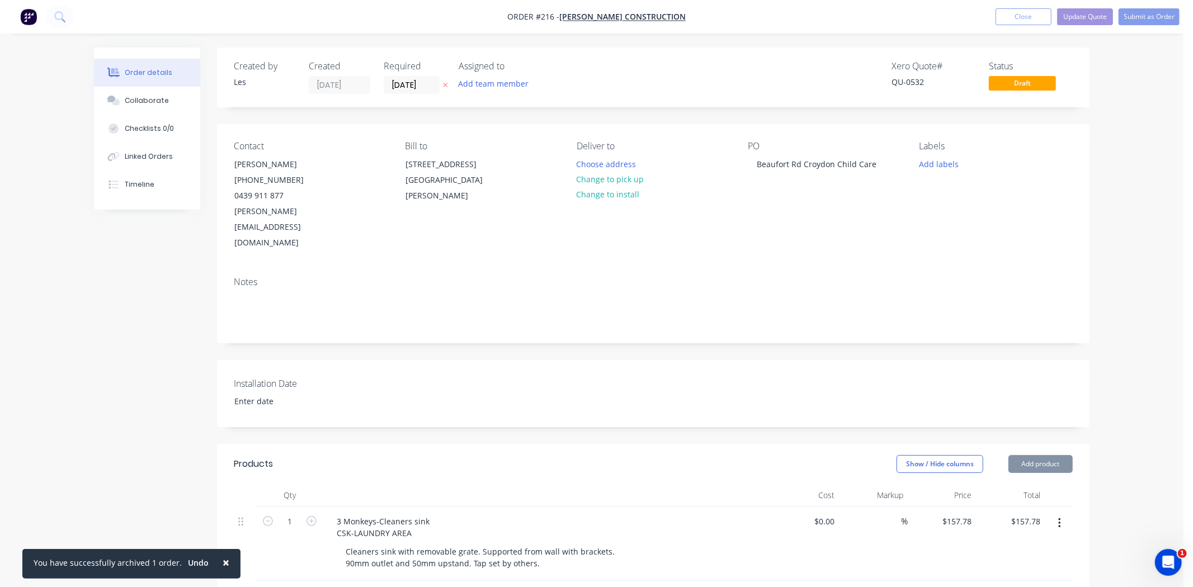
type input "$240.00"
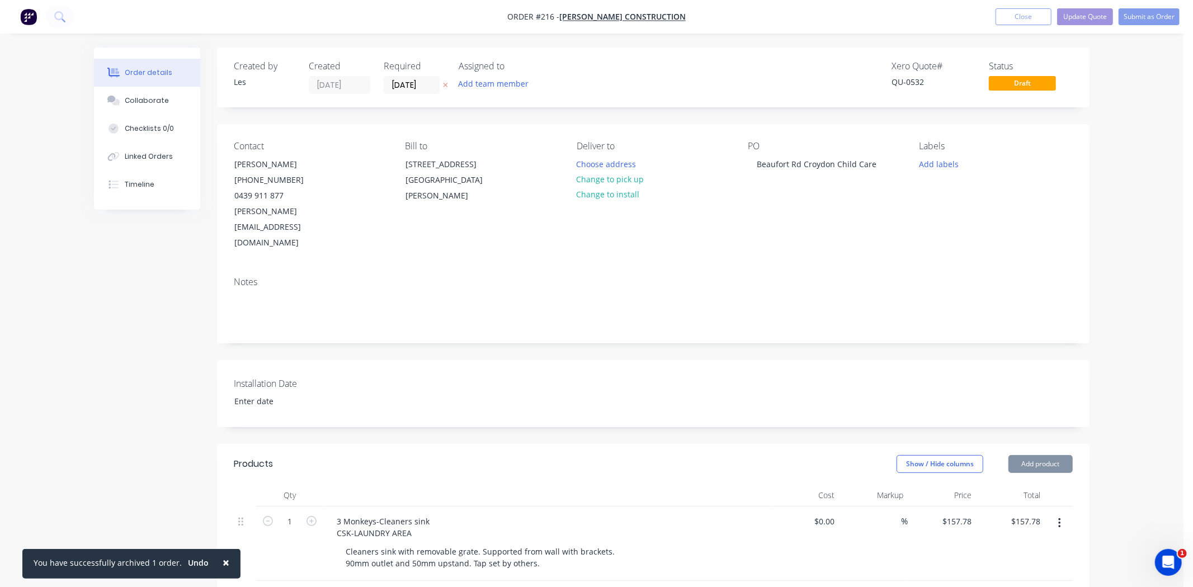
type input "$240.00"
type input "$200.00"
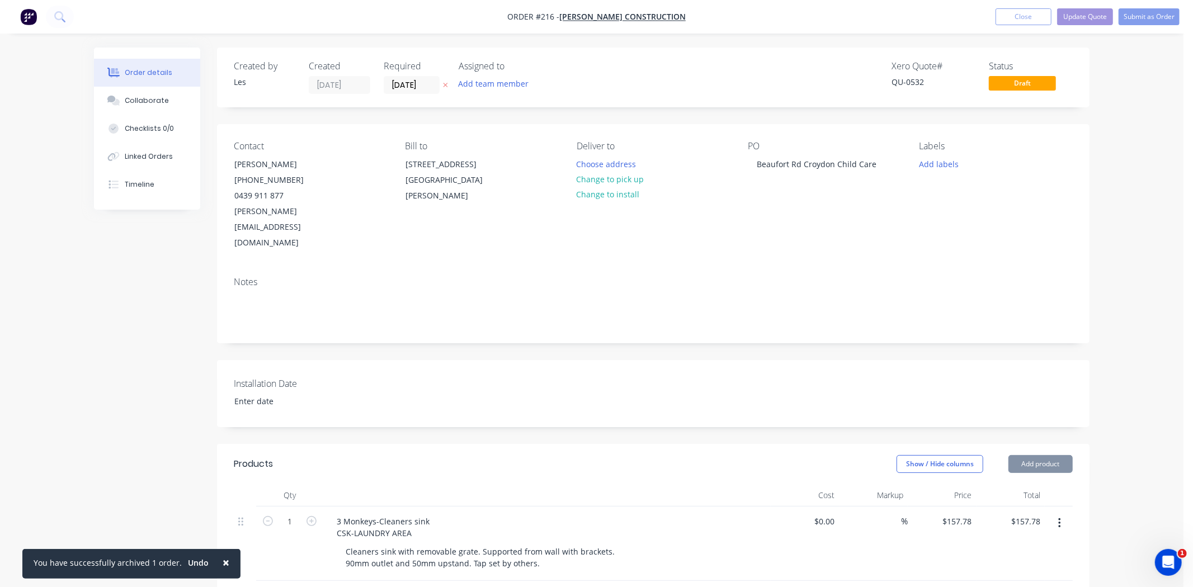
type input "$220.00"
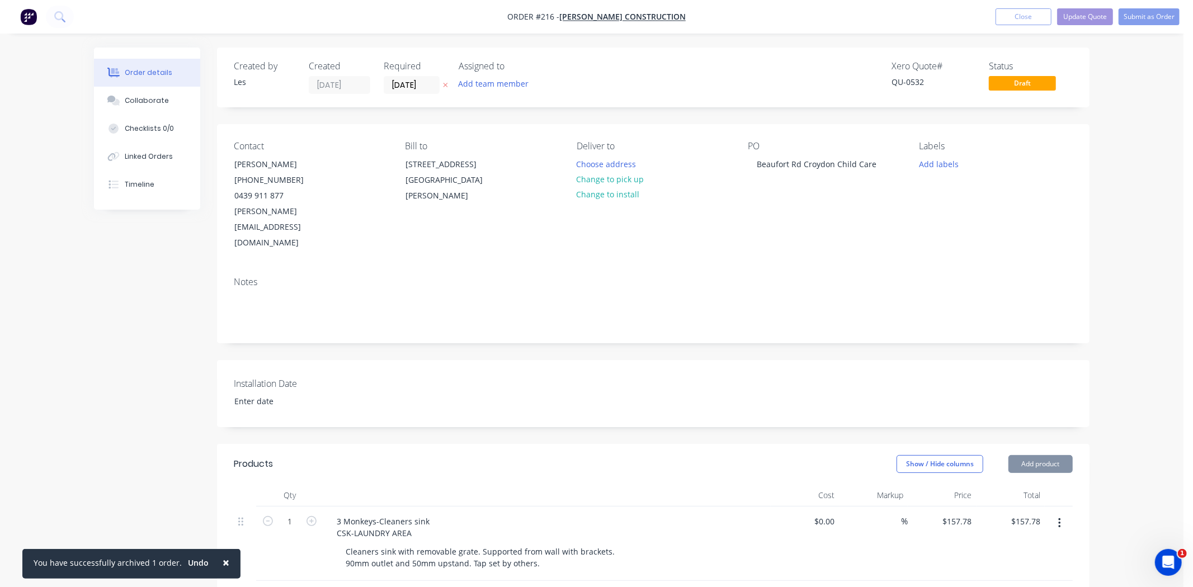
type input "$220.00"
type input "$660.00"
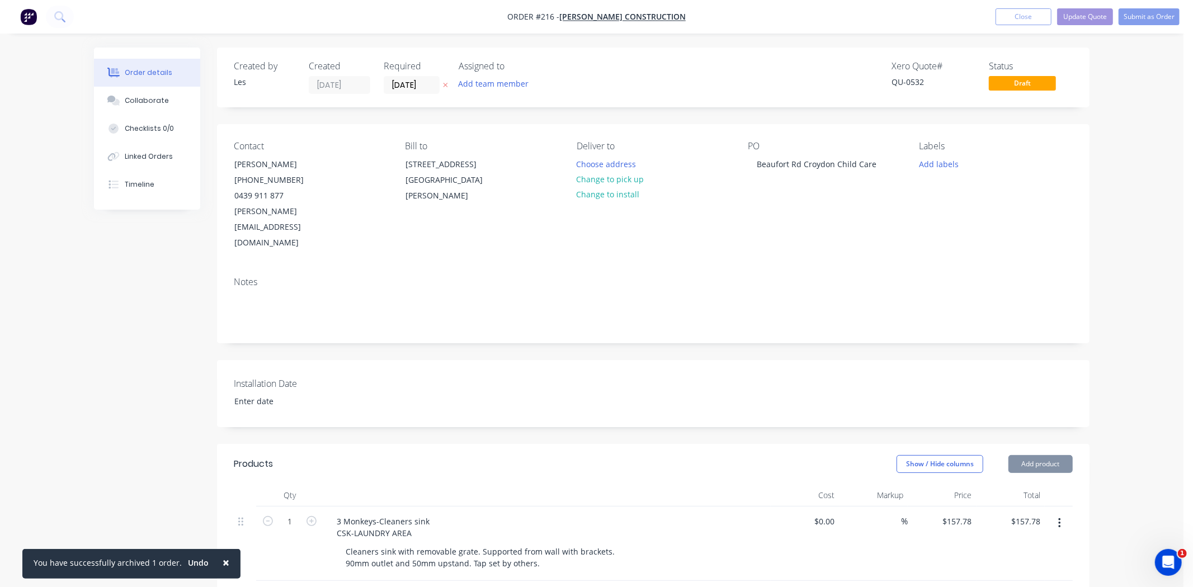
type input "$660.00"
type input "$643.00"
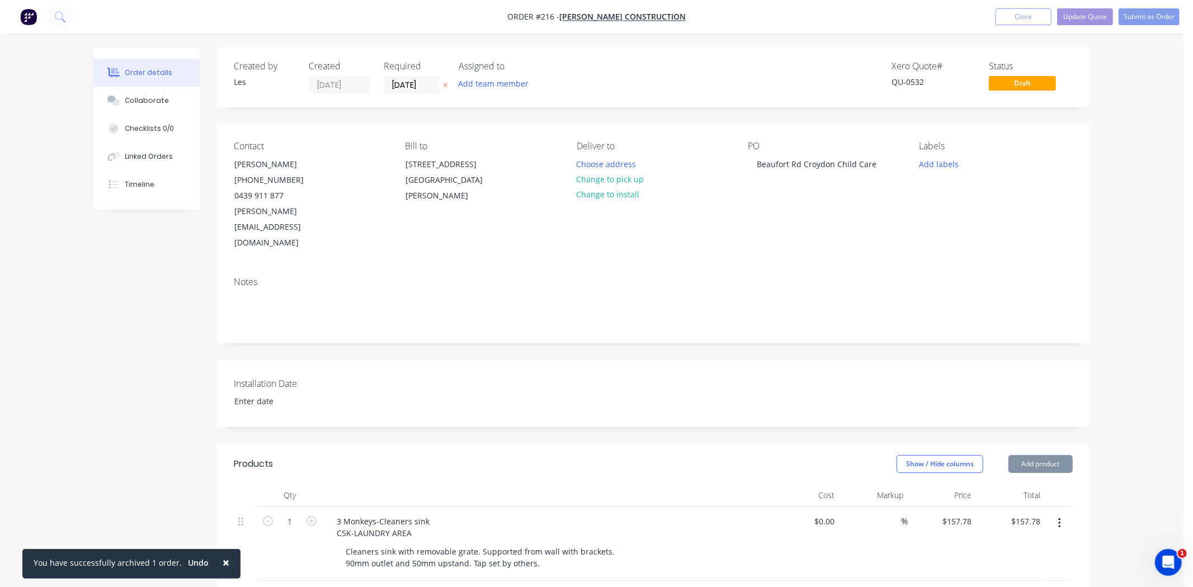
type input "$643.00"
type input "$1,527.00"
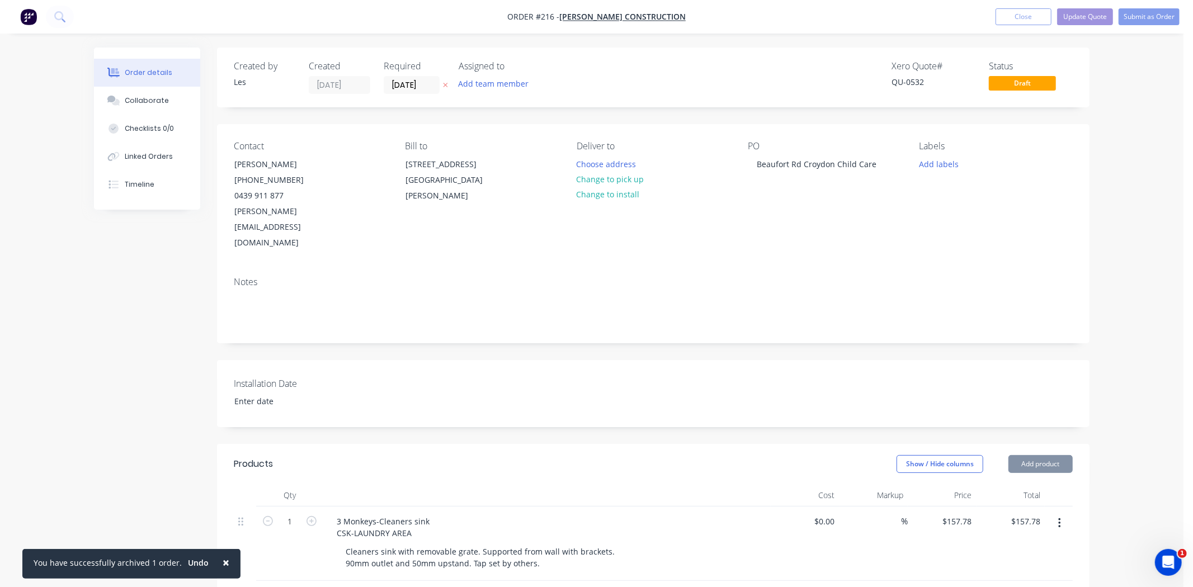
type input "$3,401.00"
type input "$645.00"
type input "$2,411.00"
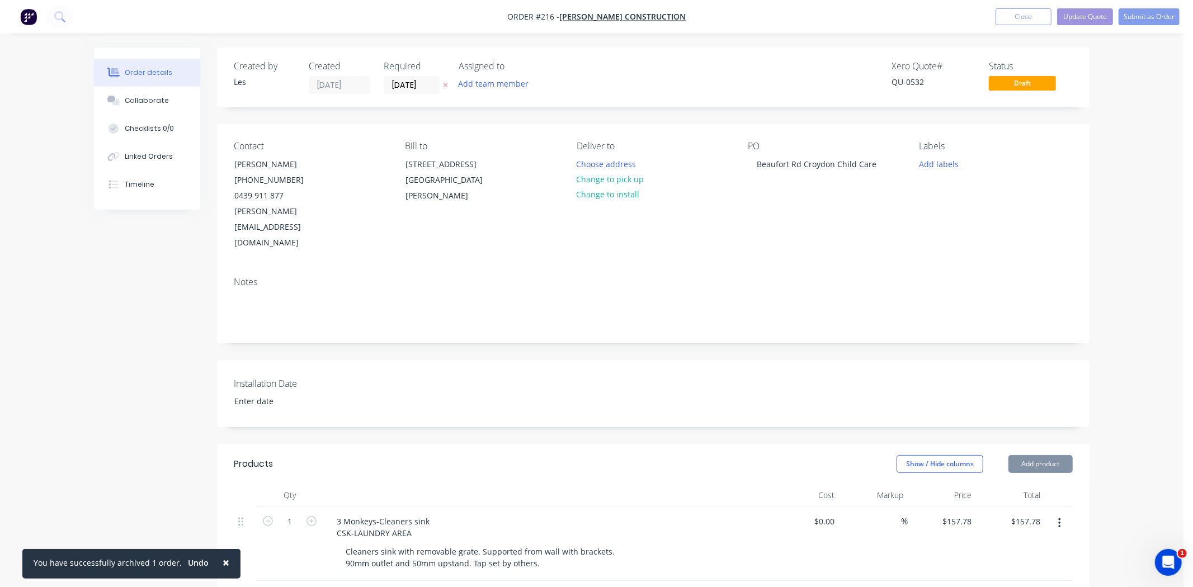
type input "$2,411.00"
type input "$1,046.00"
type input "$1,583.00"
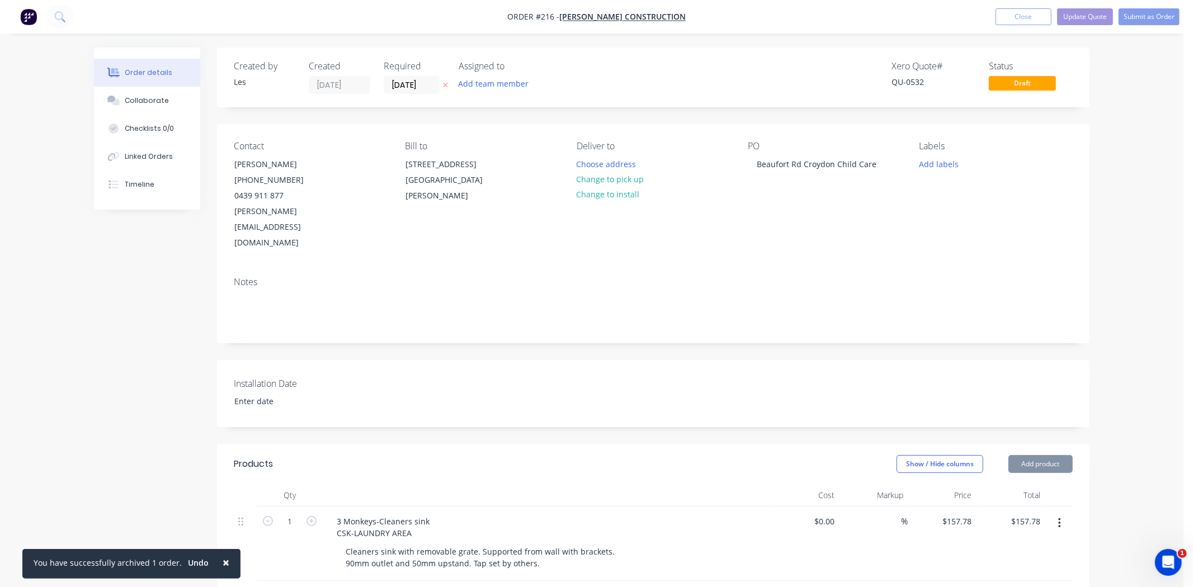
type input "$1,680.00"
type input "$158.17"
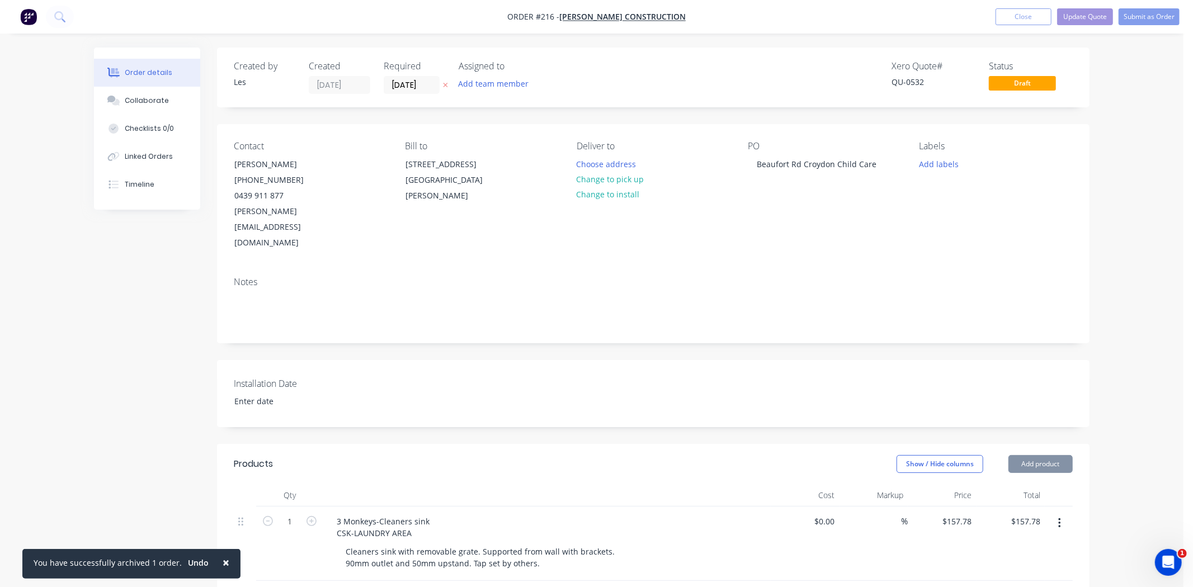
type input "$158.17"
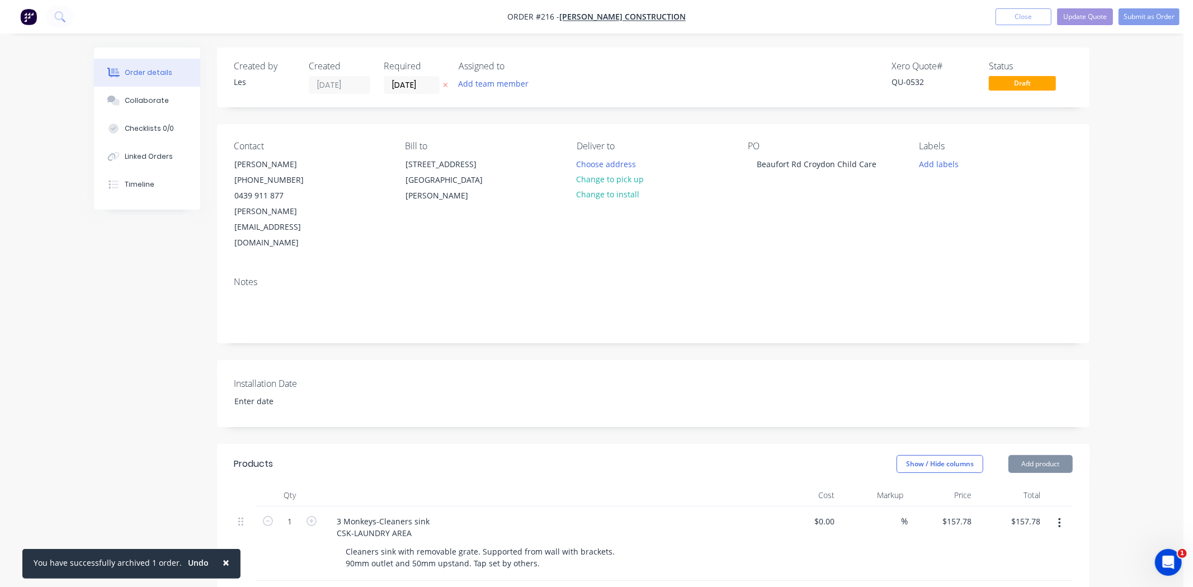
type input "$158.17"
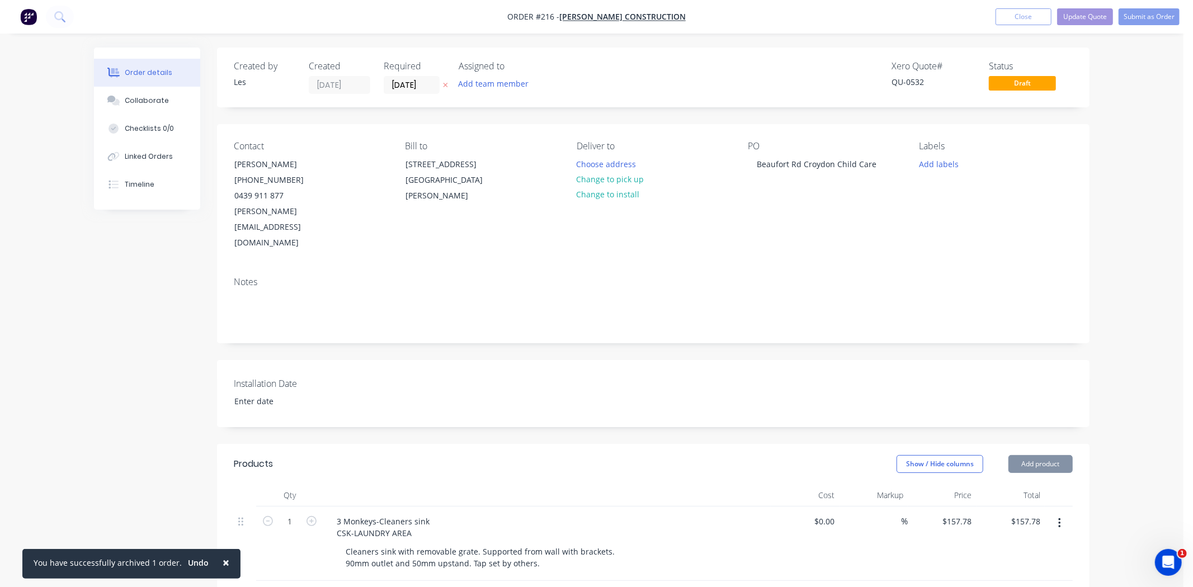
type input "$158.17"
type input "$4,900.00"
type input "$4,300.00"
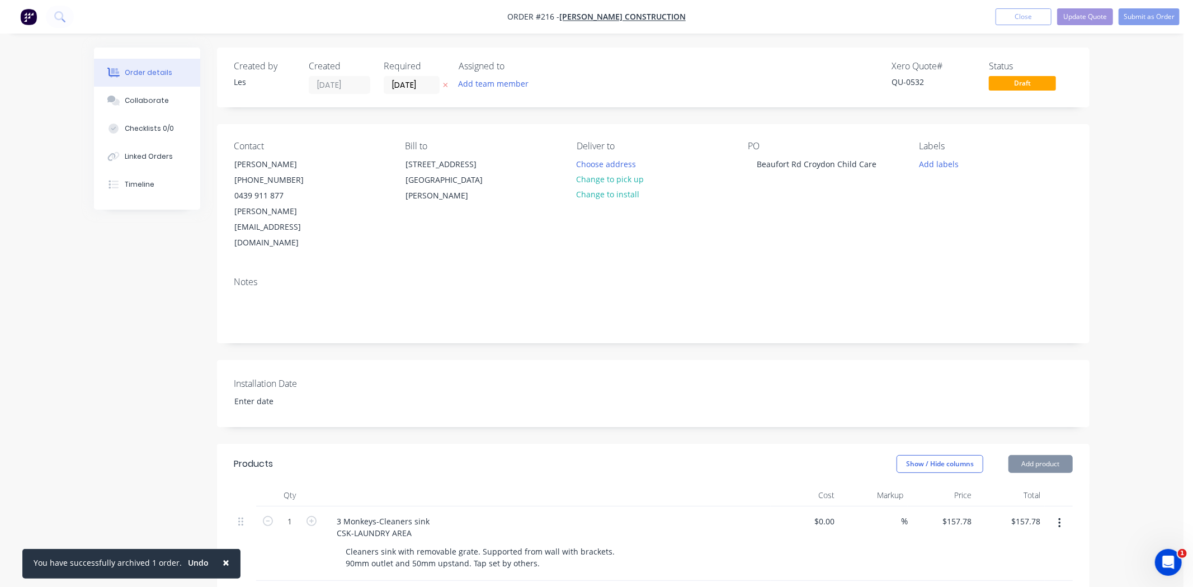
type input "$2,101.61"
type input "$3,015.22"
type input "$4,243.09"
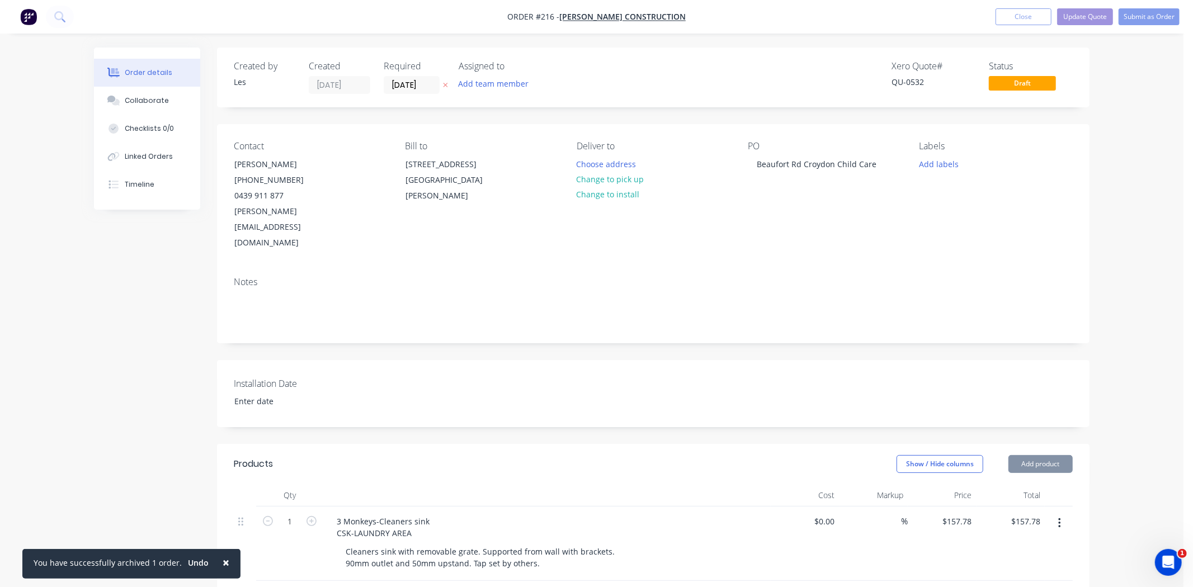
type input "$4,243.09"
type input "$4,049.43"
type input "$8,411.04"
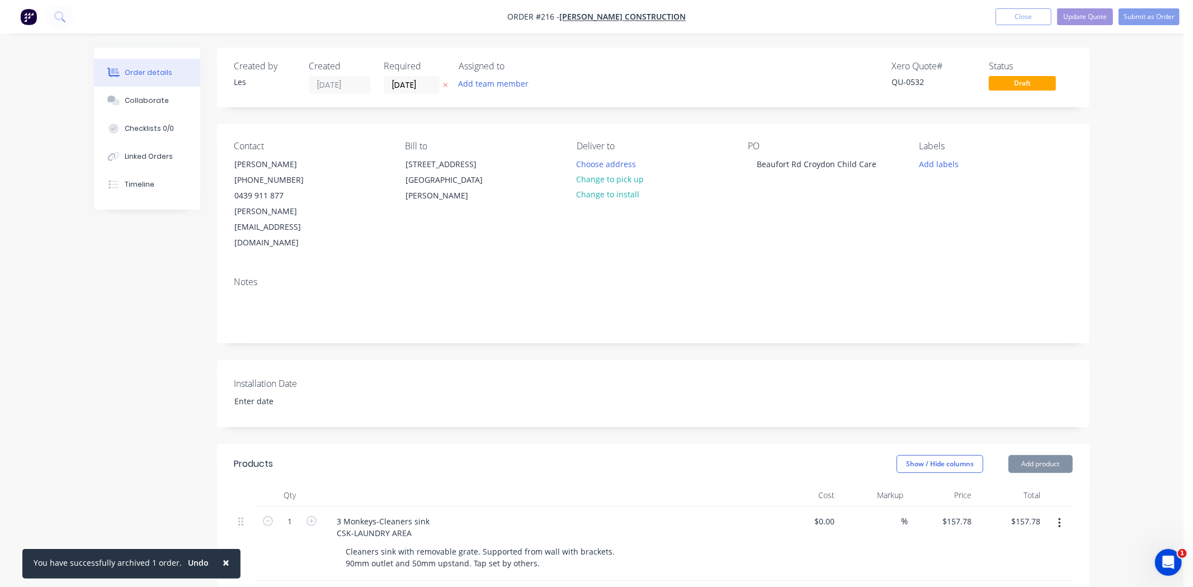
type input "$753.70"
type input "$1,043.00"
type input "$4,200.00"
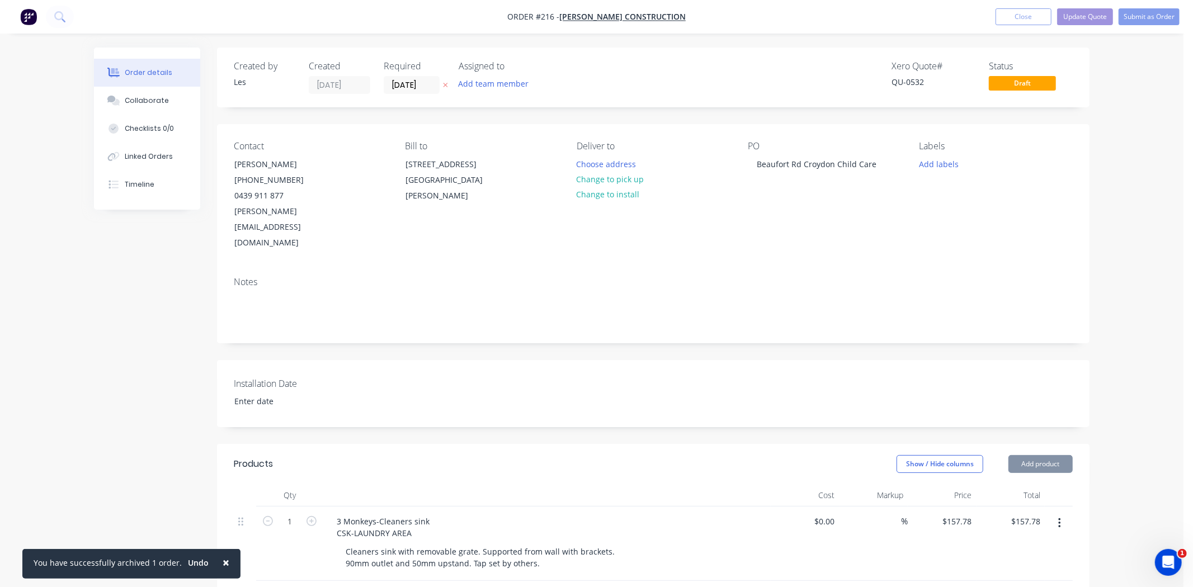
type input "$4,200.00"
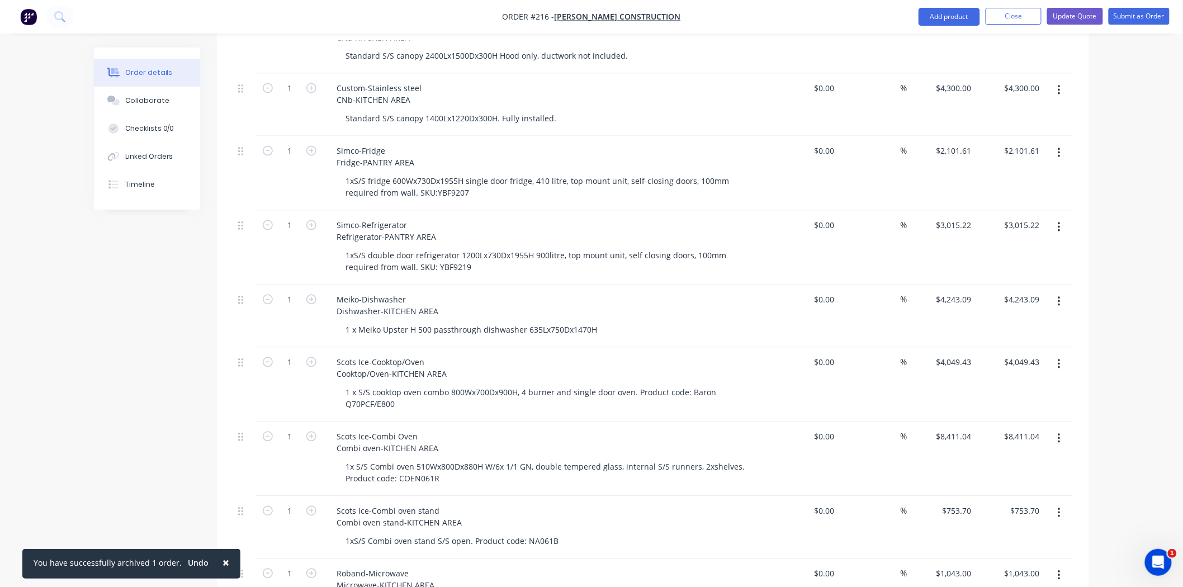
scroll to position [2733, 0]
